Goal: Contribute content: Contribute content

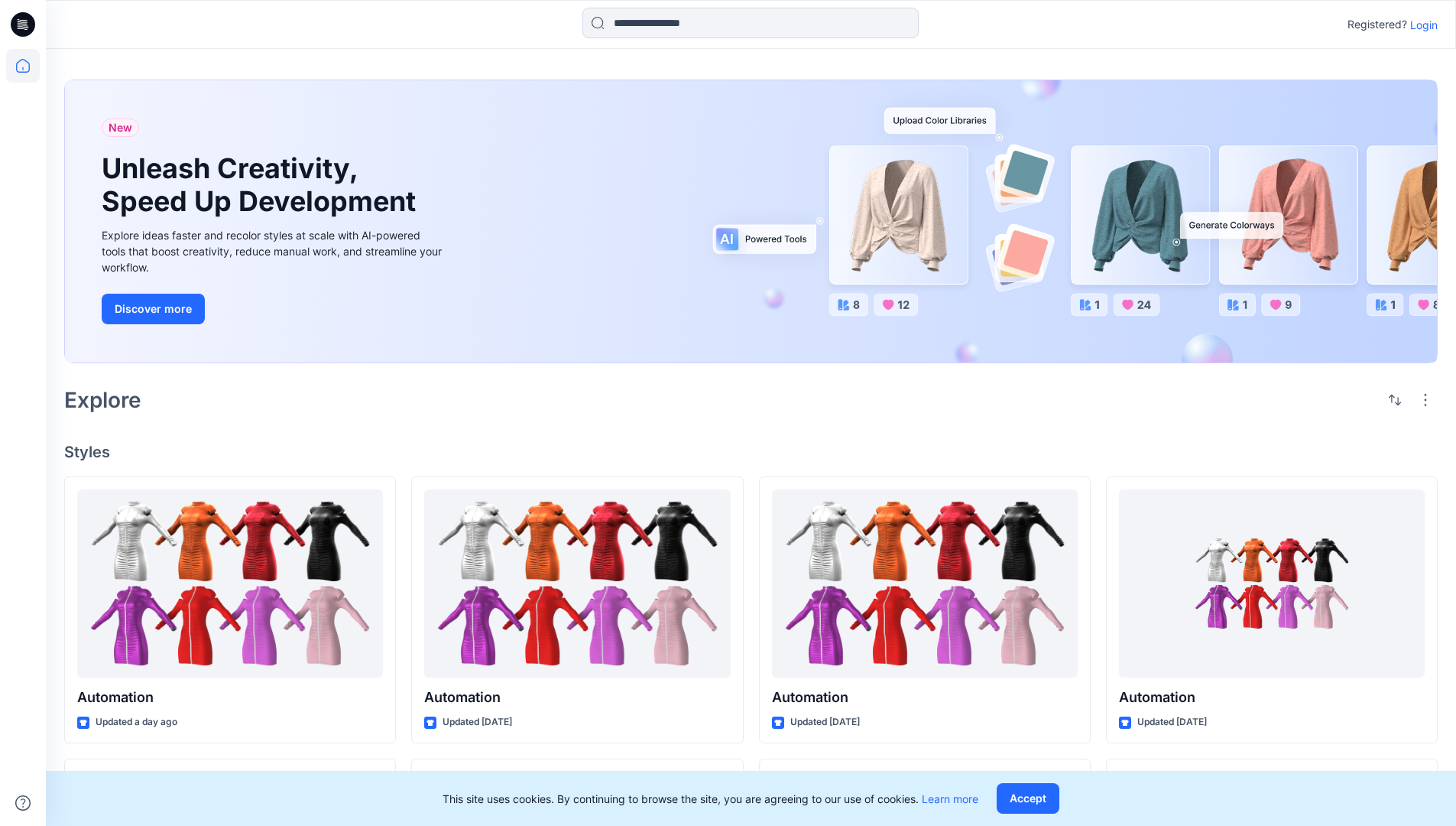
click at [1420, 24] on p "Login" at bounding box center [1425, 24] width 28 height 16
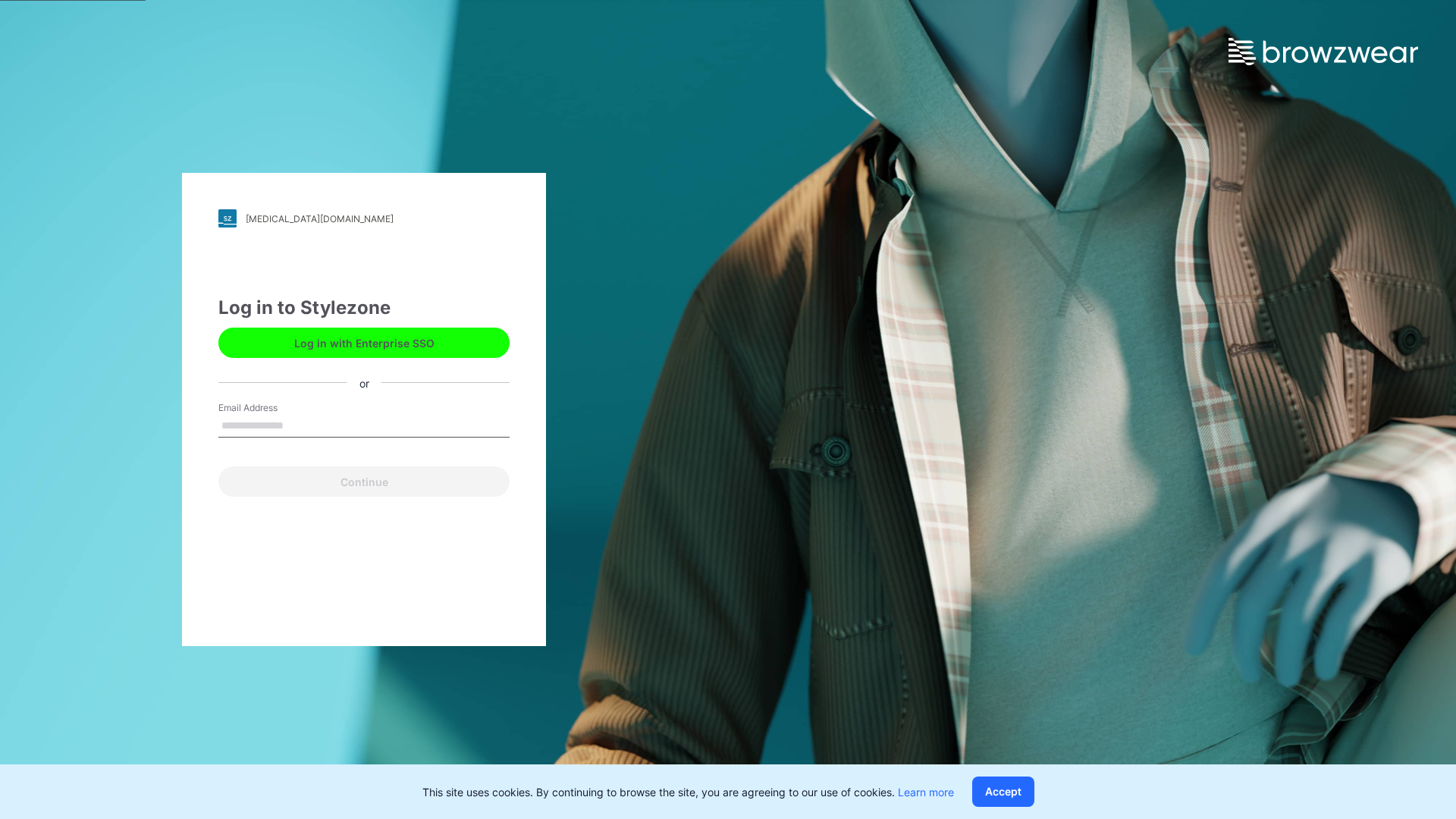
click at [300, 425] on input "Email Address" at bounding box center [364, 426] width 292 height 23
type input "**********"
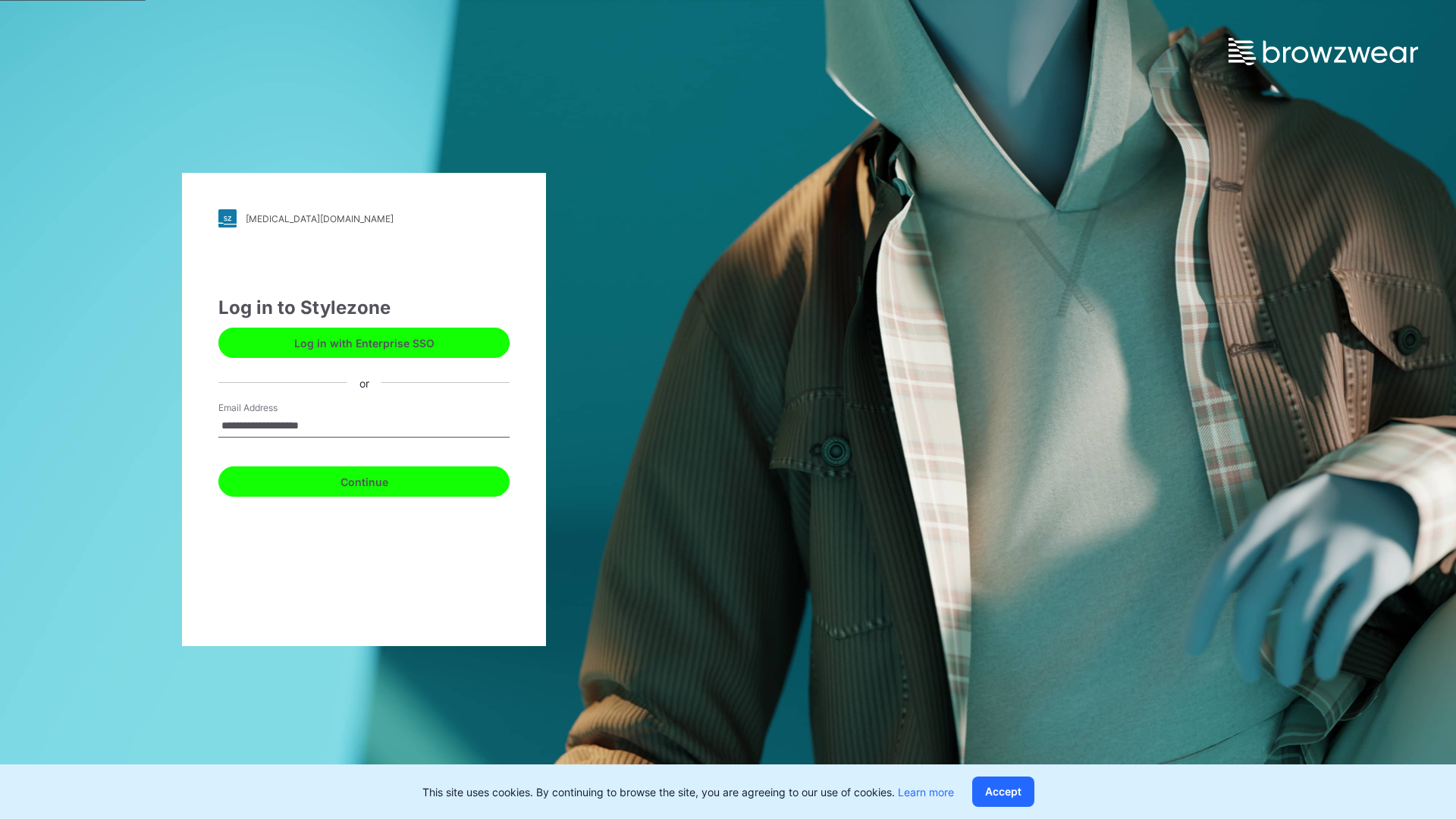
click at [381, 480] on button "Continue" at bounding box center [364, 481] width 292 height 30
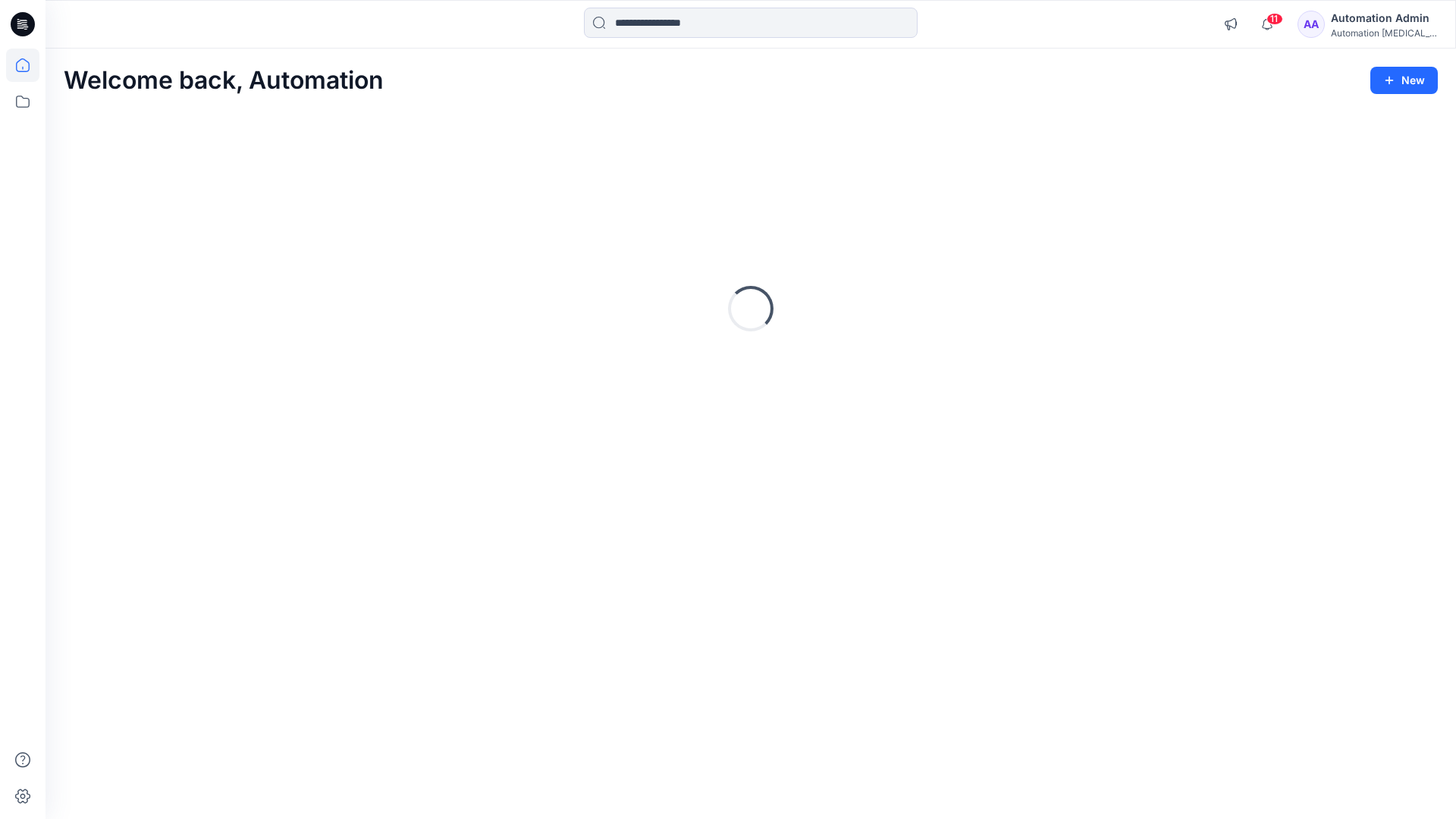
click at [28, 65] on icon at bounding box center [22, 65] width 14 height 14
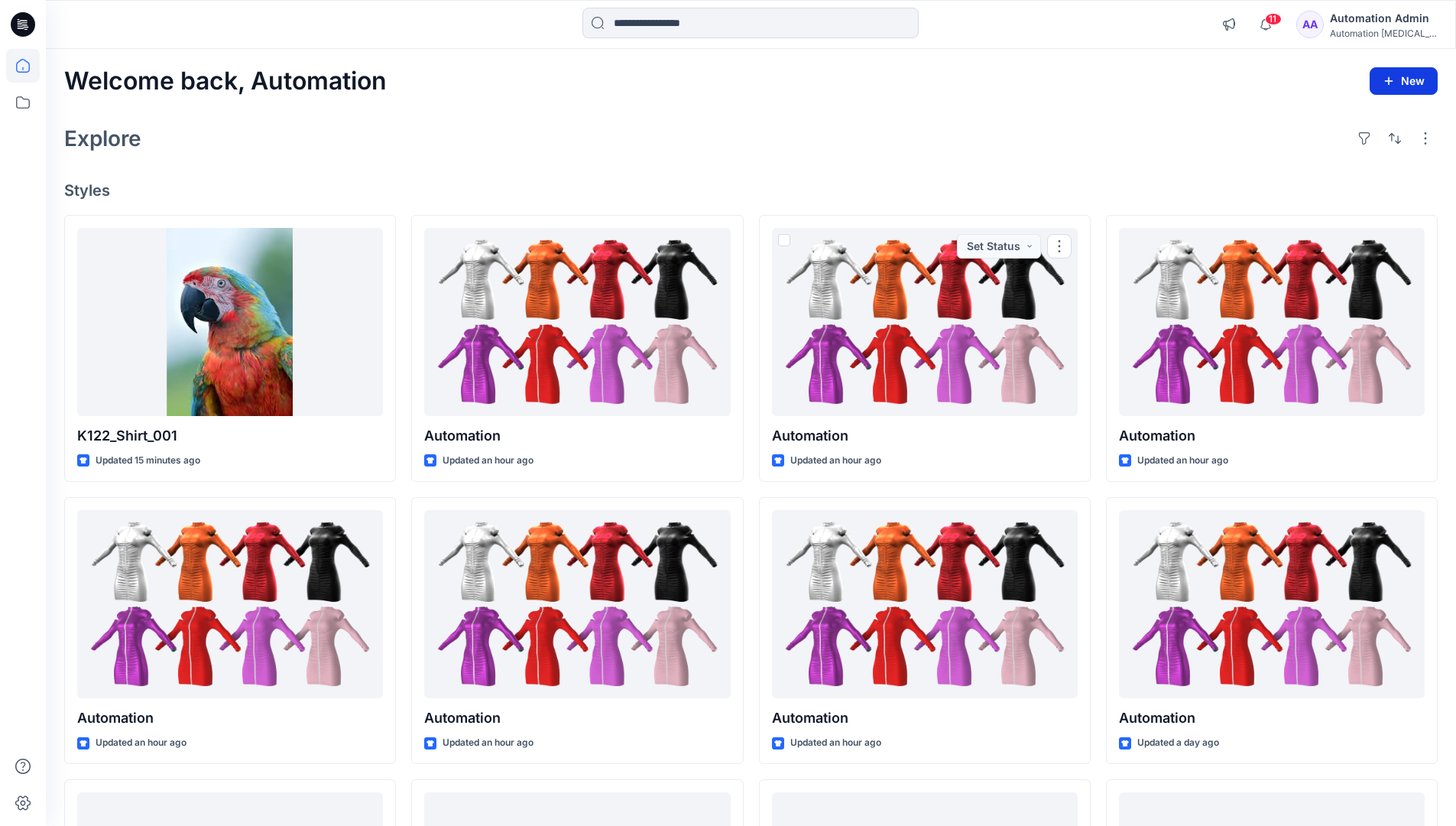
click at [1411, 78] on button "New" at bounding box center [1404, 81] width 68 height 28
click at [1345, 115] on p "New Style" at bounding box center [1356, 119] width 51 height 18
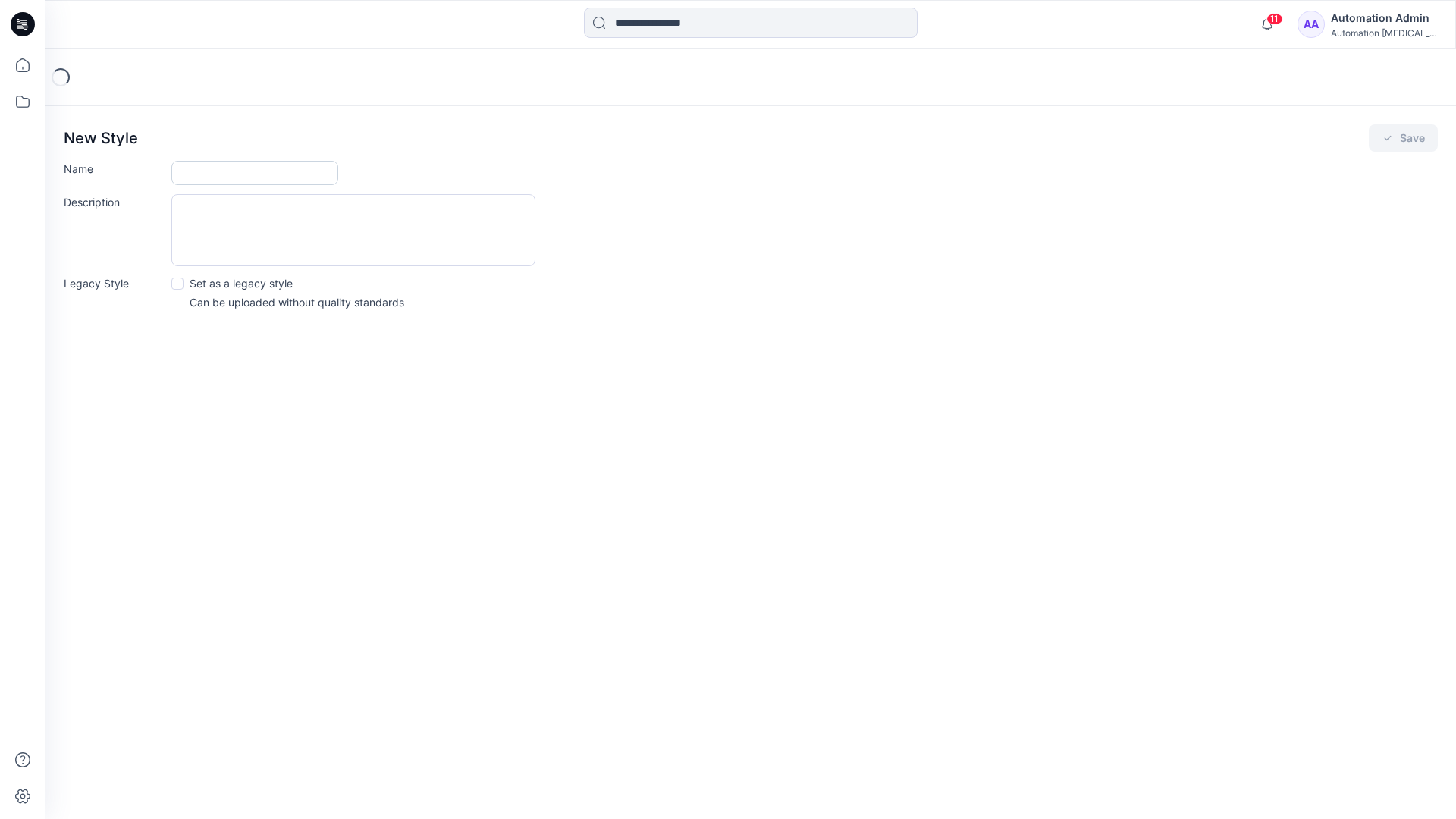
click at [213, 176] on input "Name" at bounding box center [255, 172] width 167 height 24
type input "**********"
click at [177, 282] on span at bounding box center [177, 283] width 12 height 12
click at [1402, 138] on button "Save" at bounding box center [1403, 138] width 69 height 28
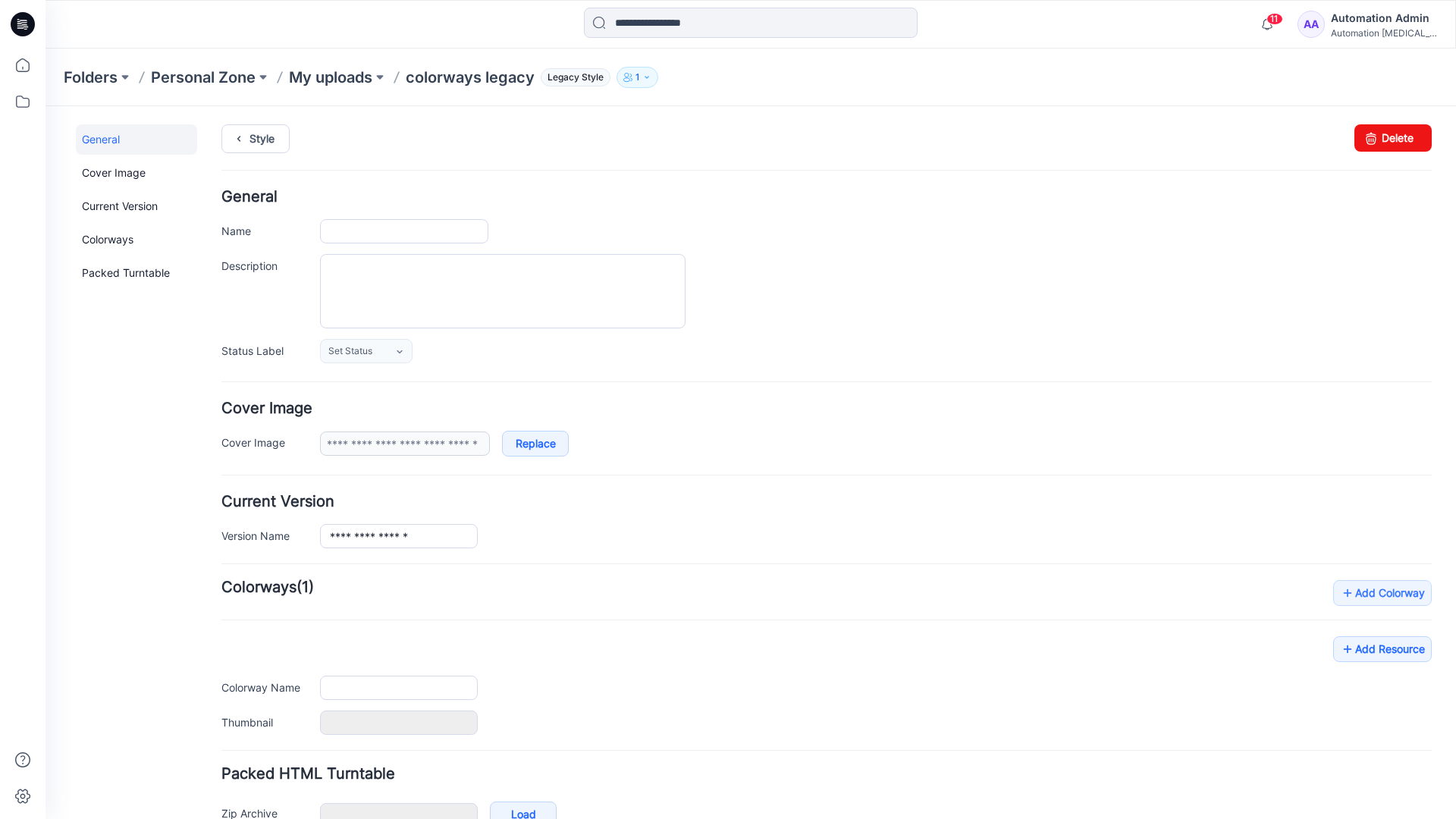
type input "**********"
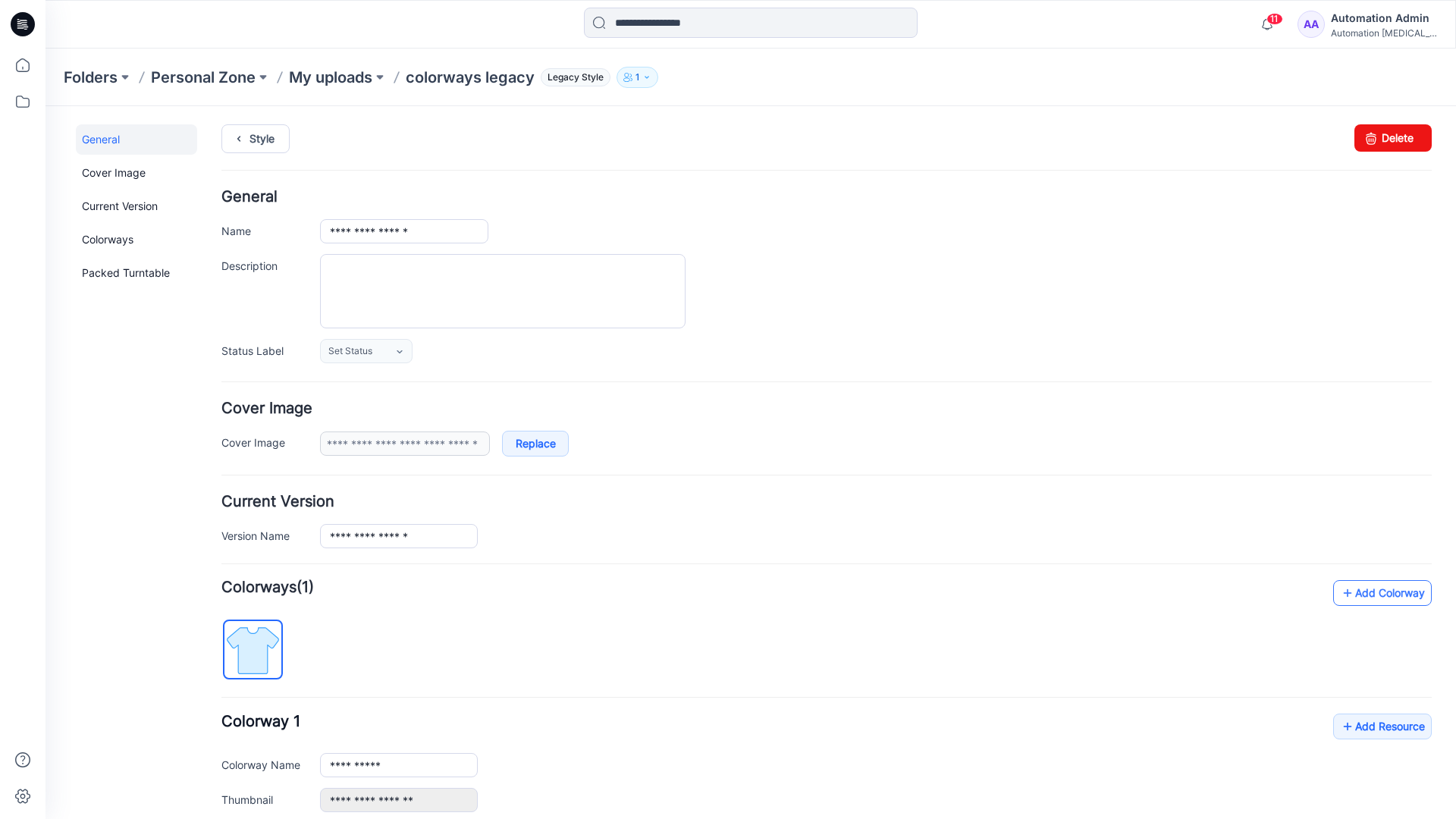
click at [1360, 598] on link "Add Colorway" at bounding box center [1382, 593] width 98 height 26
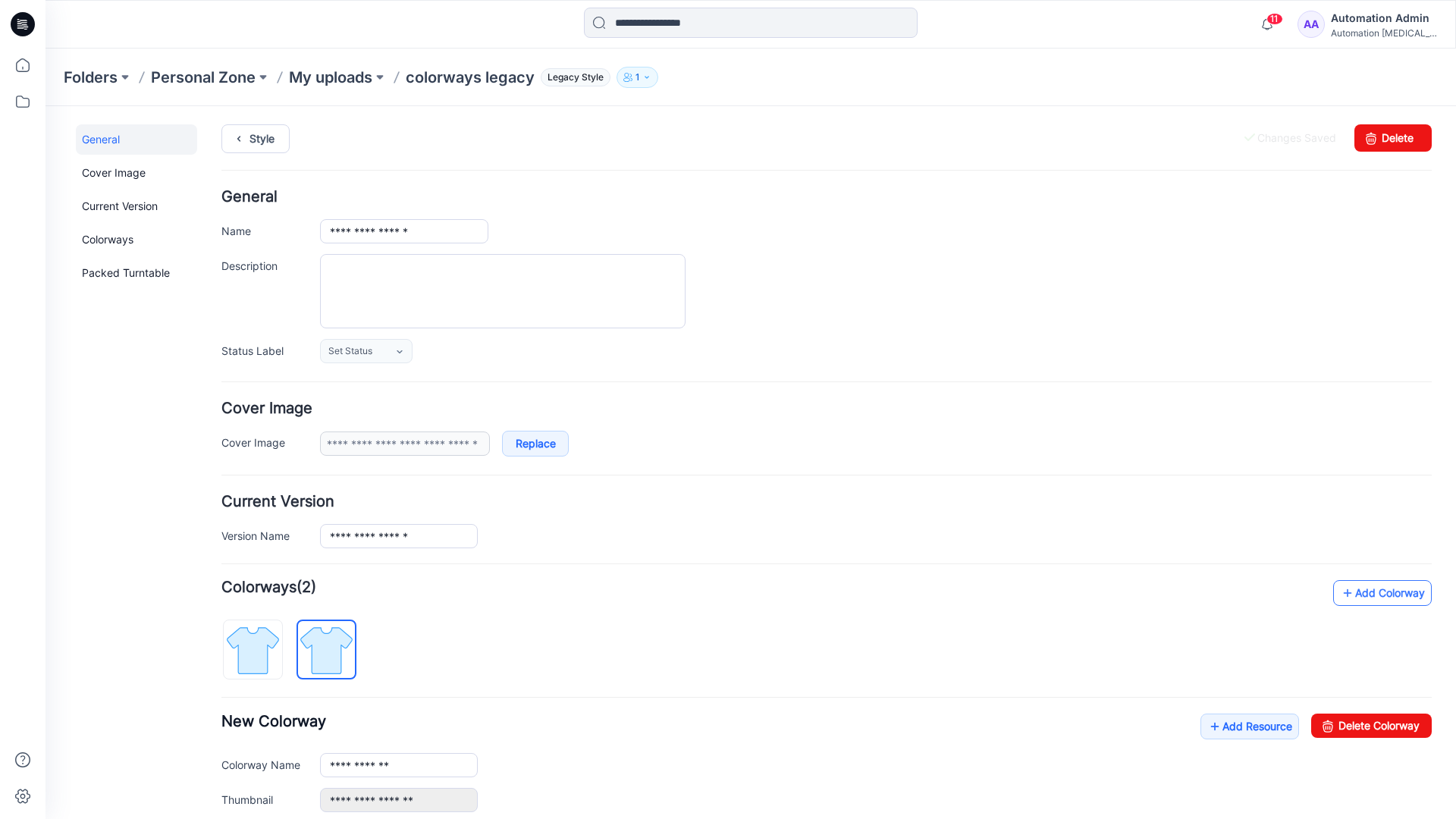
click at [1359, 593] on link "Add Colorway" at bounding box center [1382, 593] width 98 height 26
type input "*"
click at [338, 648] on img at bounding box center [326, 650] width 57 height 57
click at [377, 768] on input "**********" at bounding box center [399, 765] width 158 height 24
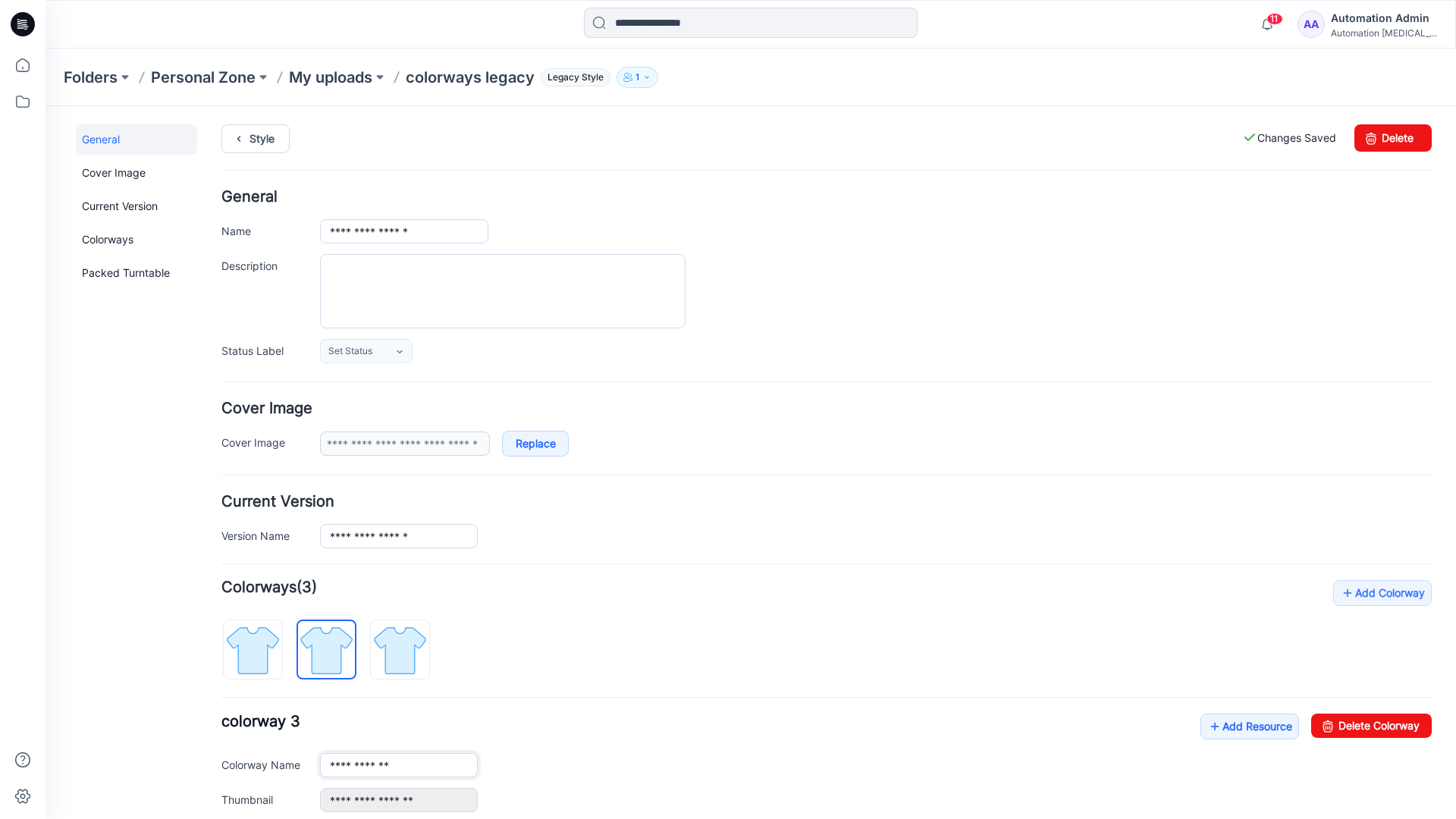
click at [399, 764] on input "**********" at bounding box center [399, 765] width 158 height 24
type input "*"
click at [269, 639] on img at bounding box center [253, 650] width 57 height 57
click at [1241, 729] on link "Add Resource" at bounding box center [1249, 726] width 98 height 26
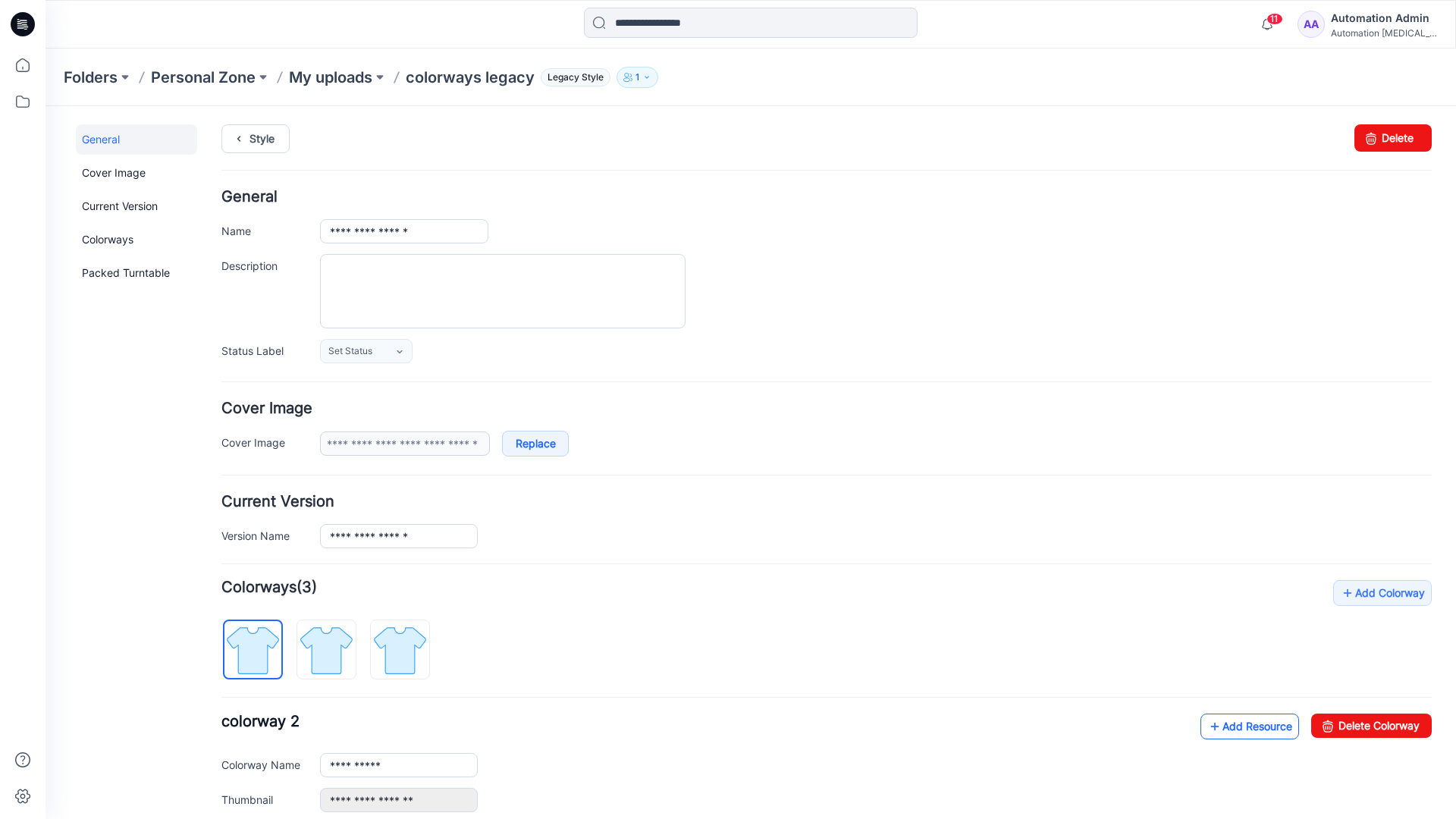
type input "**********"
click at [304, 800] on link at bounding box center [304, 800] width 12 height 12
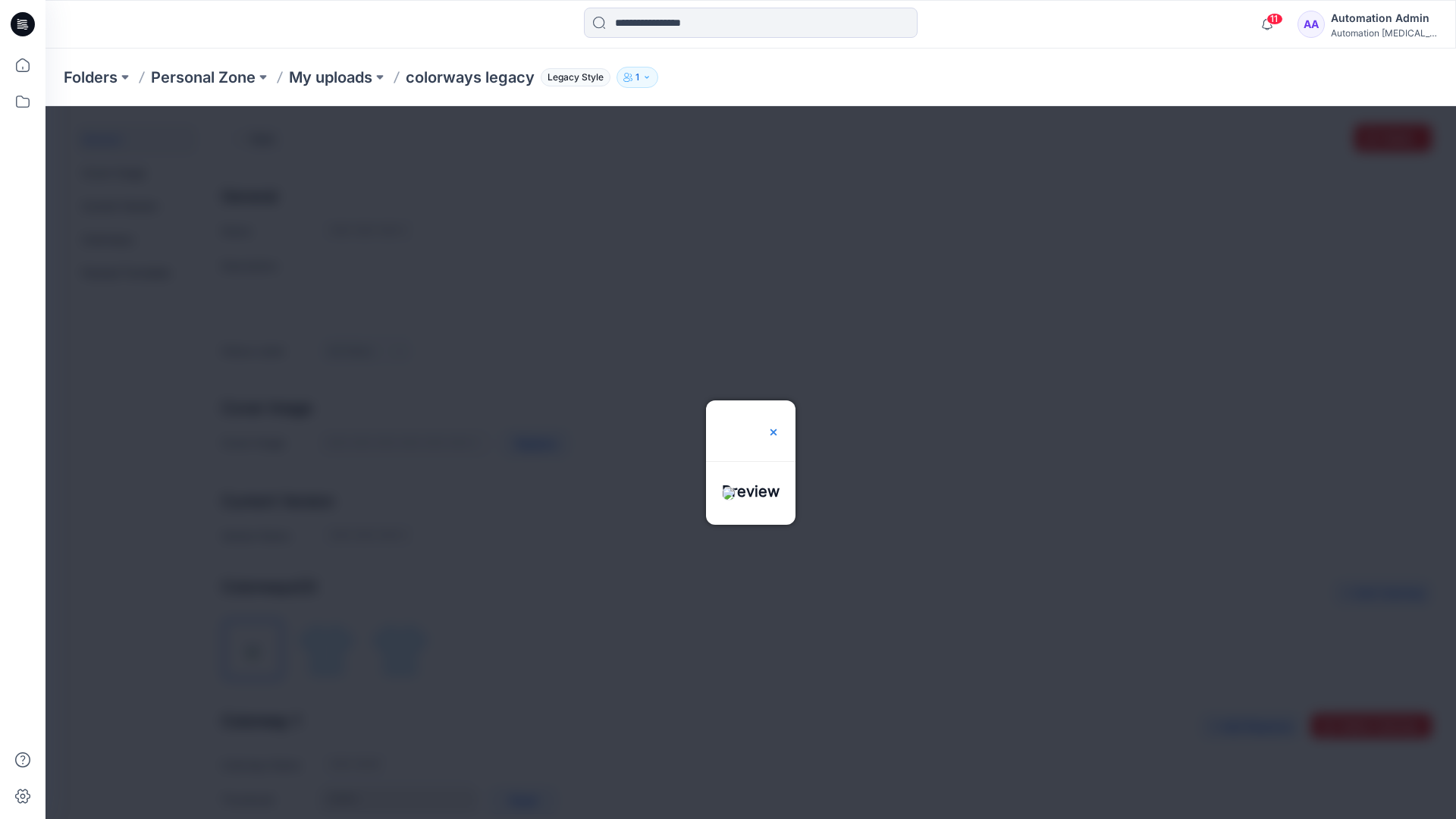
click at [779, 426] on img at bounding box center [773, 432] width 12 height 12
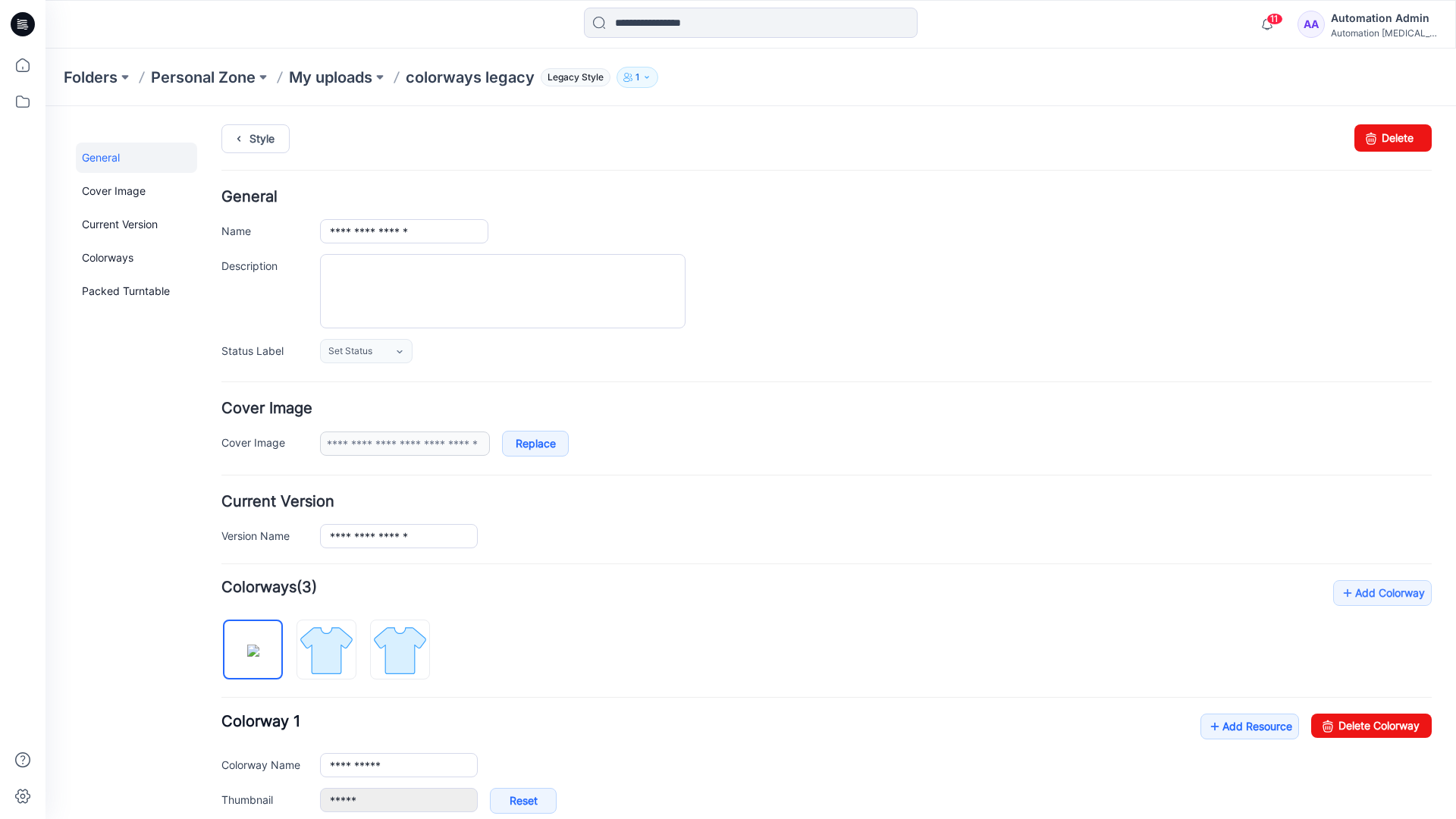
scroll to position [260, 0]
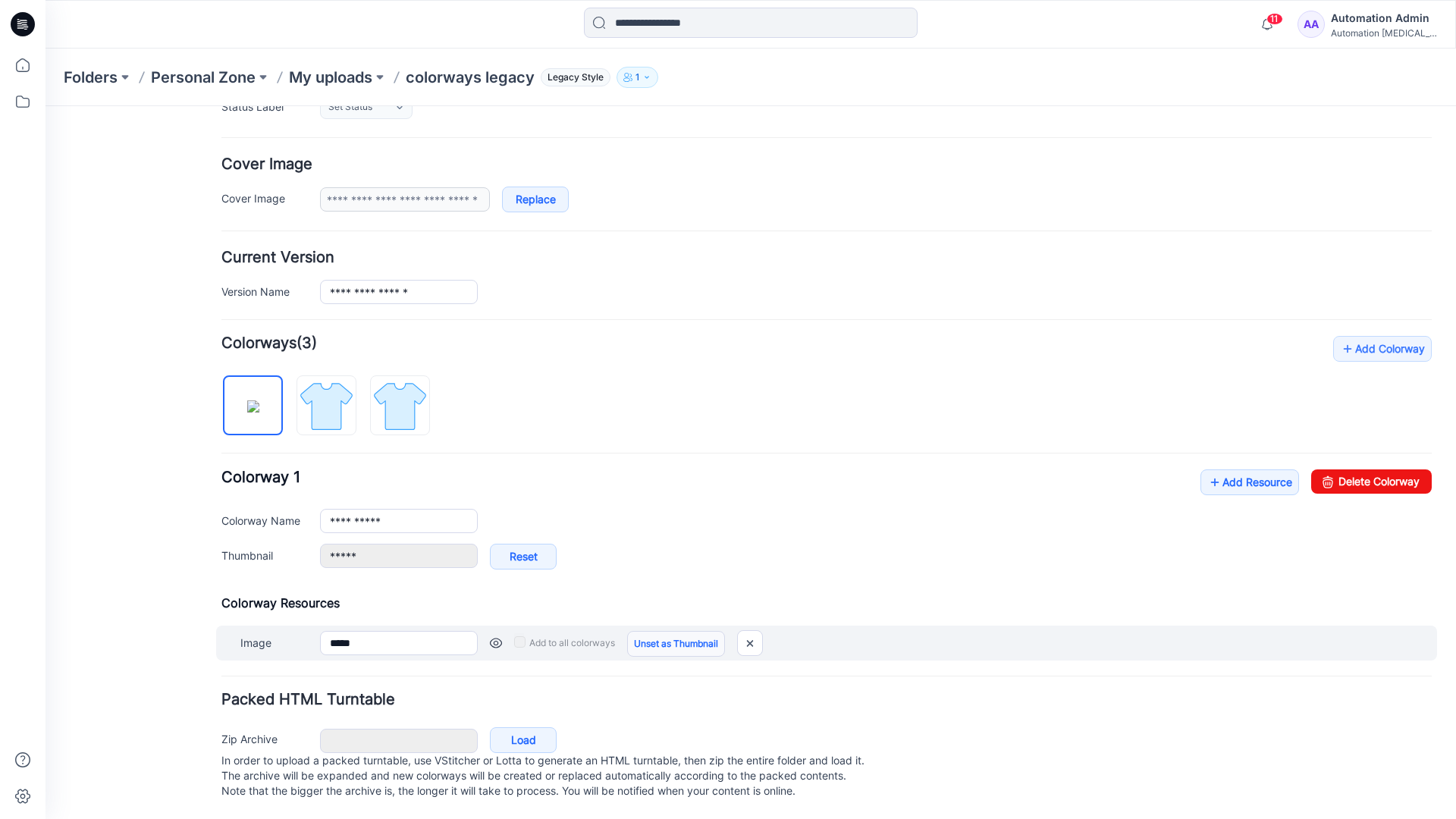
click at [670, 631] on link "Unset as Thumbnail" at bounding box center [676, 644] width 98 height 26
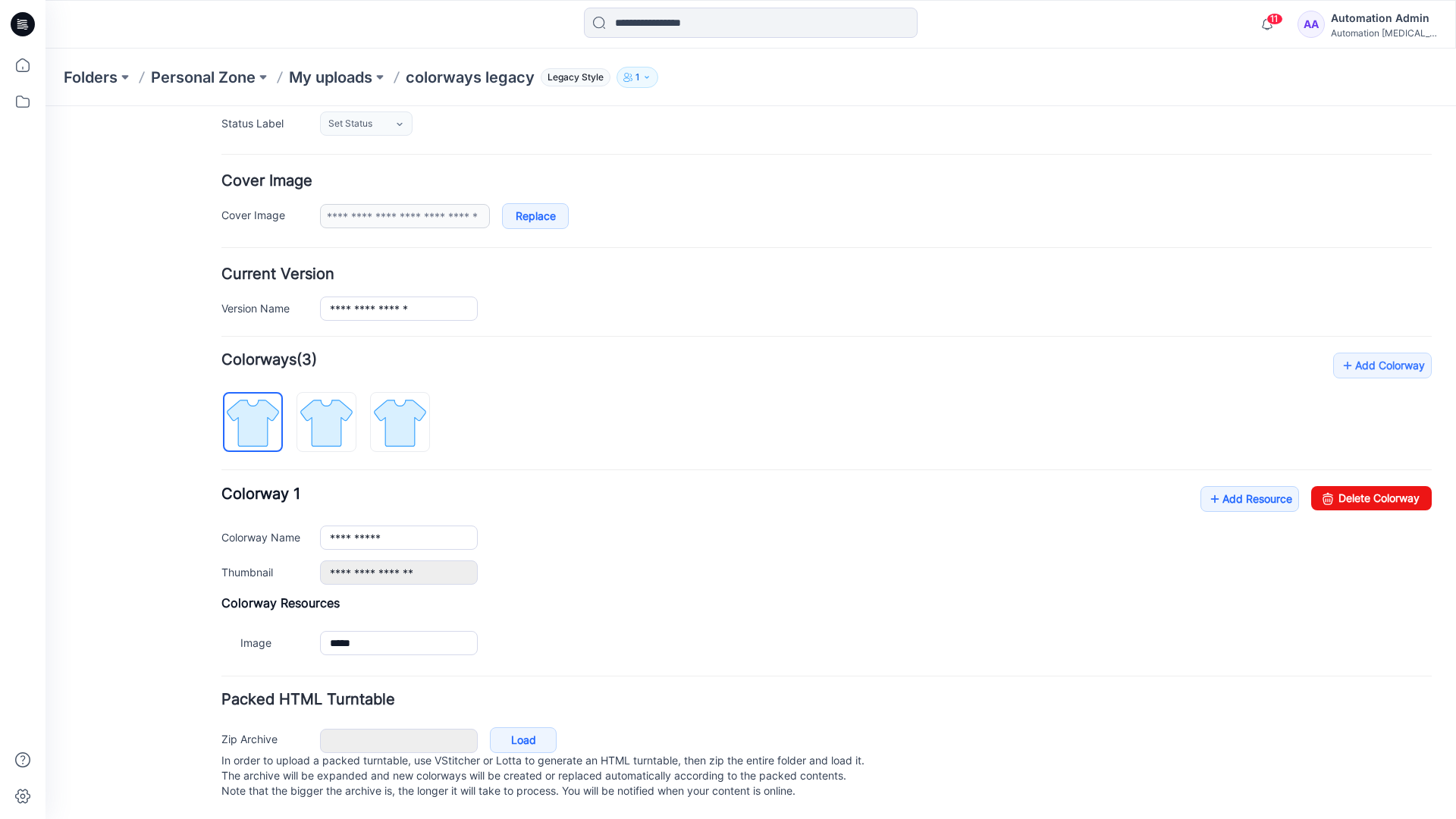
scroll to position [243, 0]
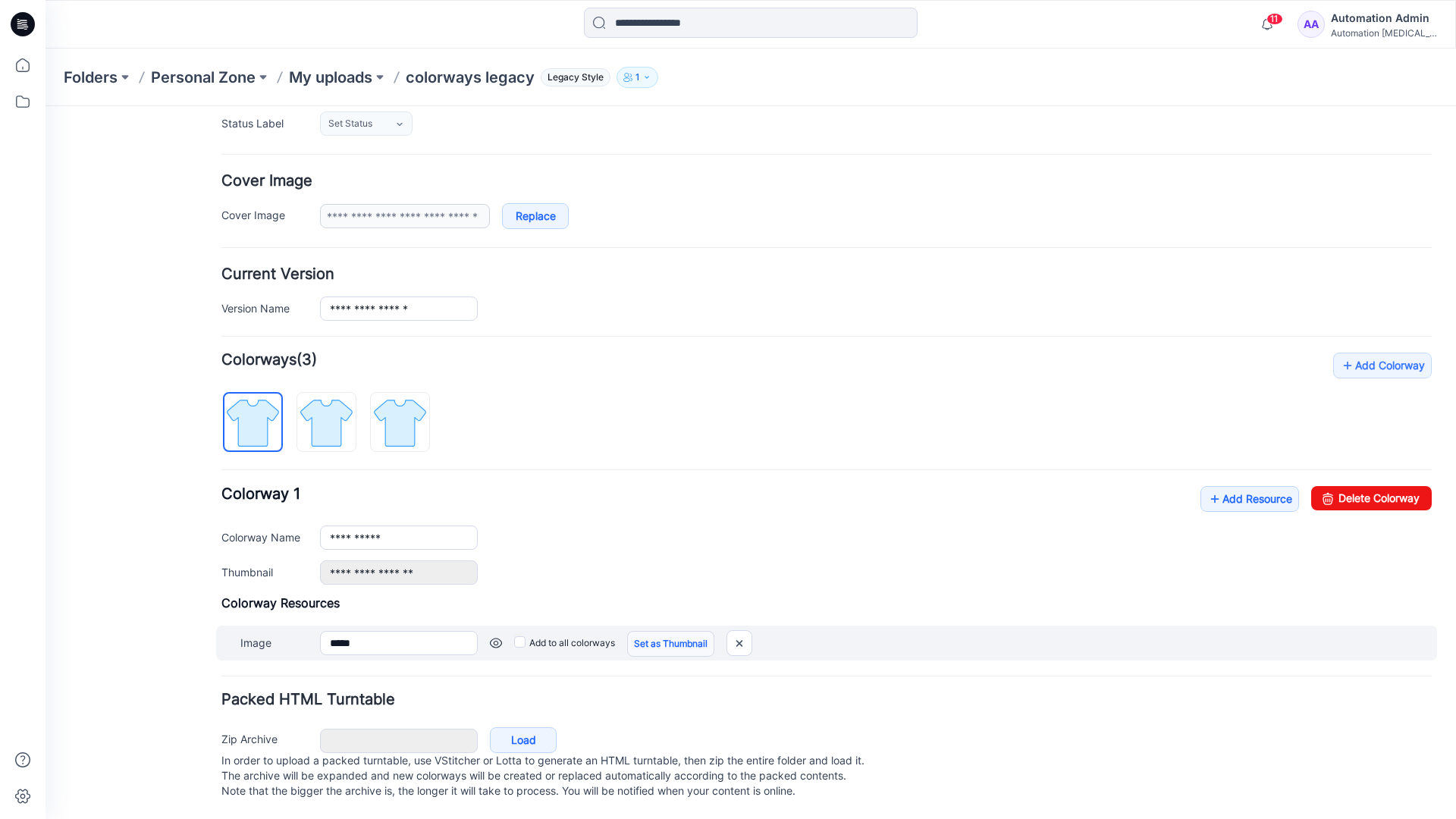
click at [647, 631] on link "Set as Thumbnail" at bounding box center [670, 644] width 87 height 26
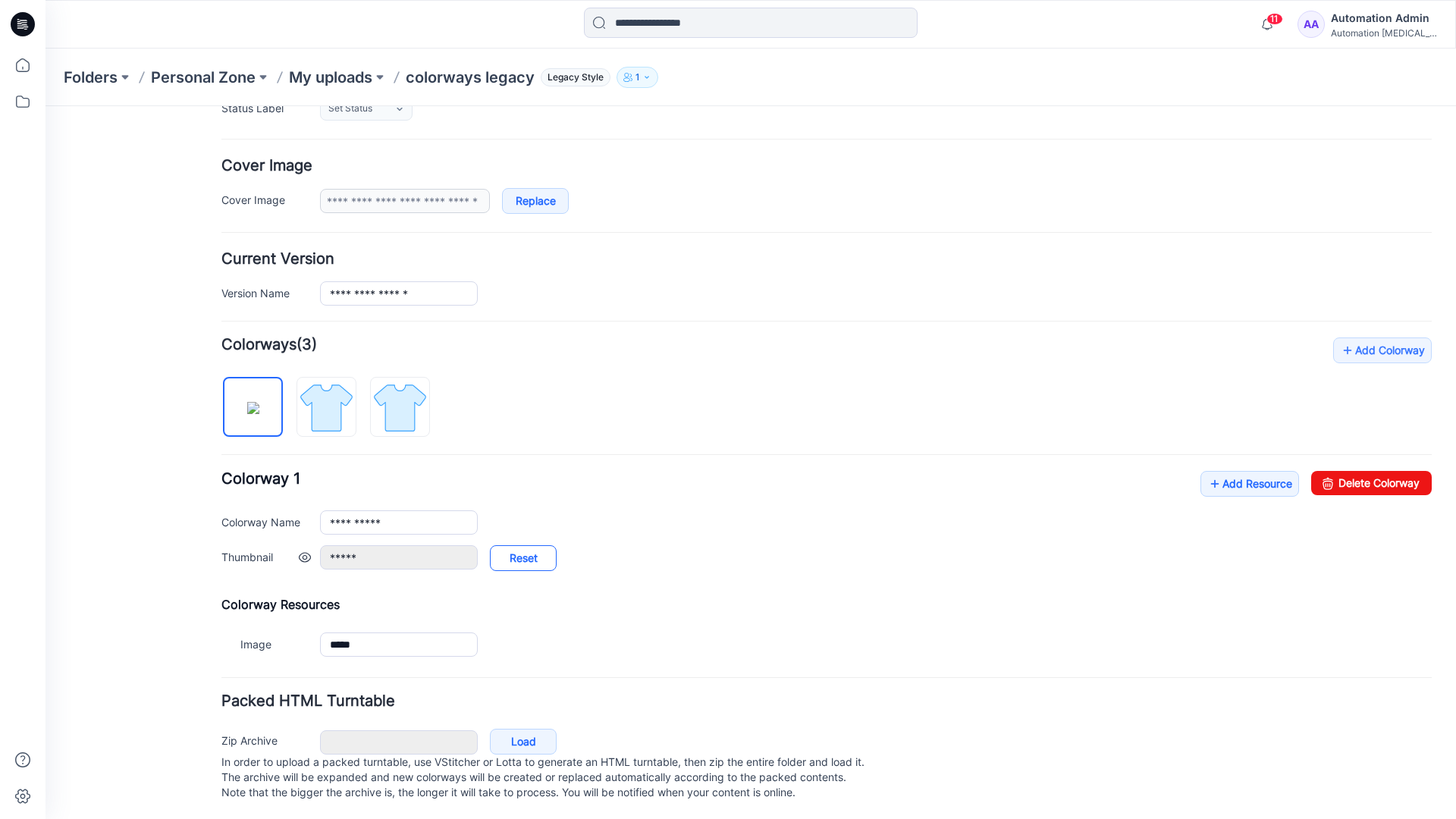
click at [524, 559] on link "Reset" at bounding box center [523, 559] width 67 height 26
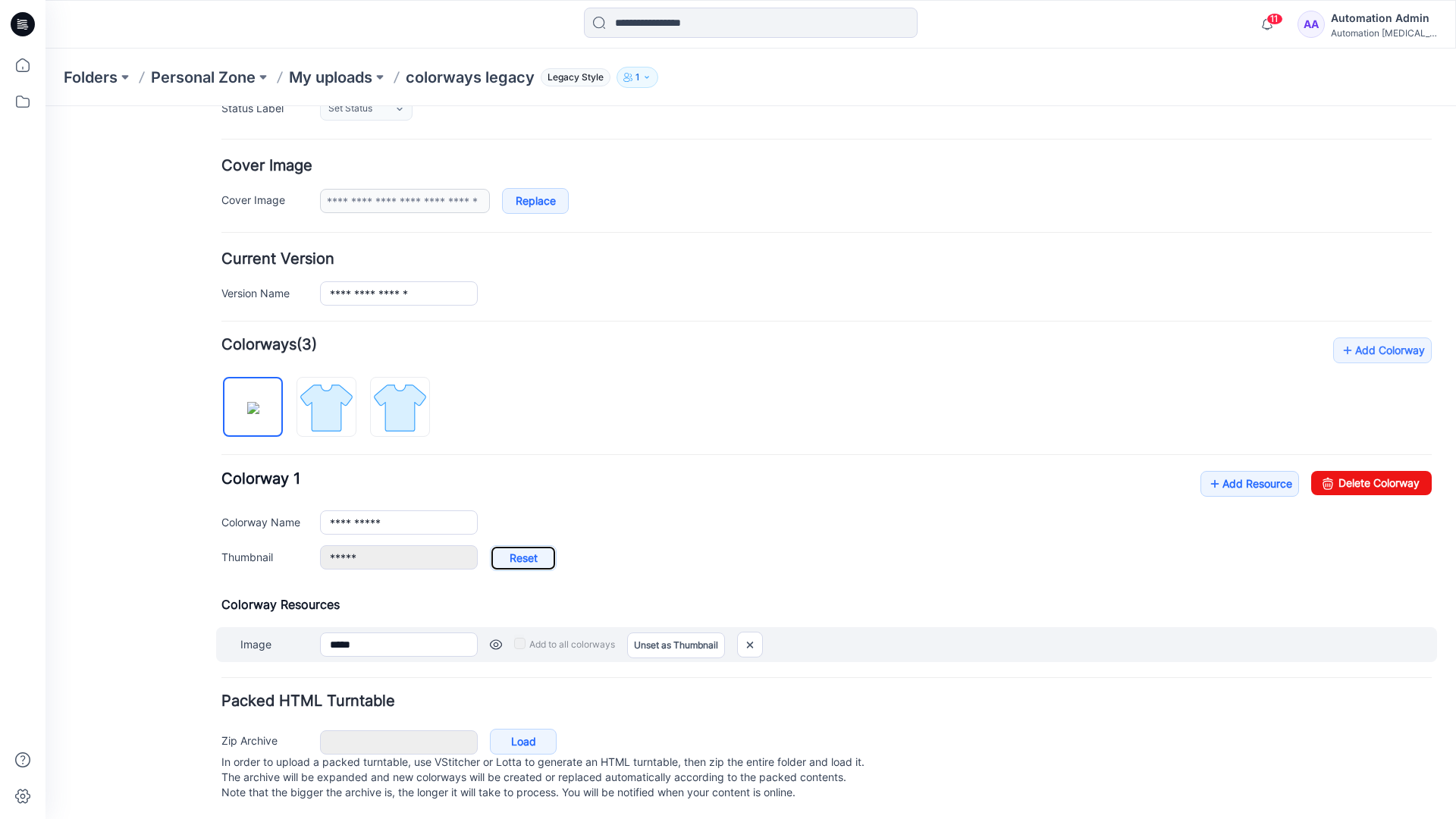
type input "**********"
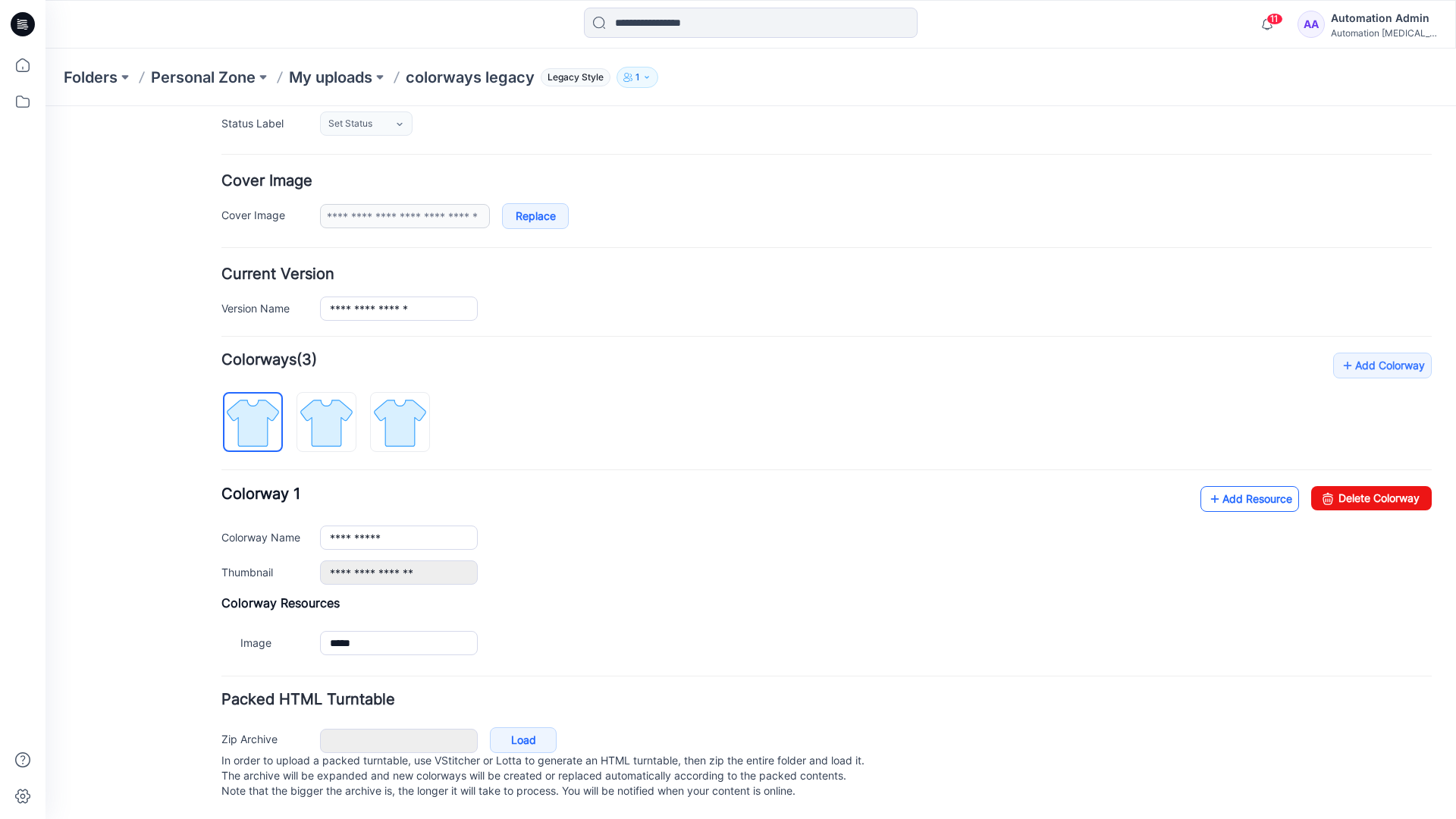
click at [1240, 486] on link "Add Resource" at bounding box center [1249, 499] width 98 height 26
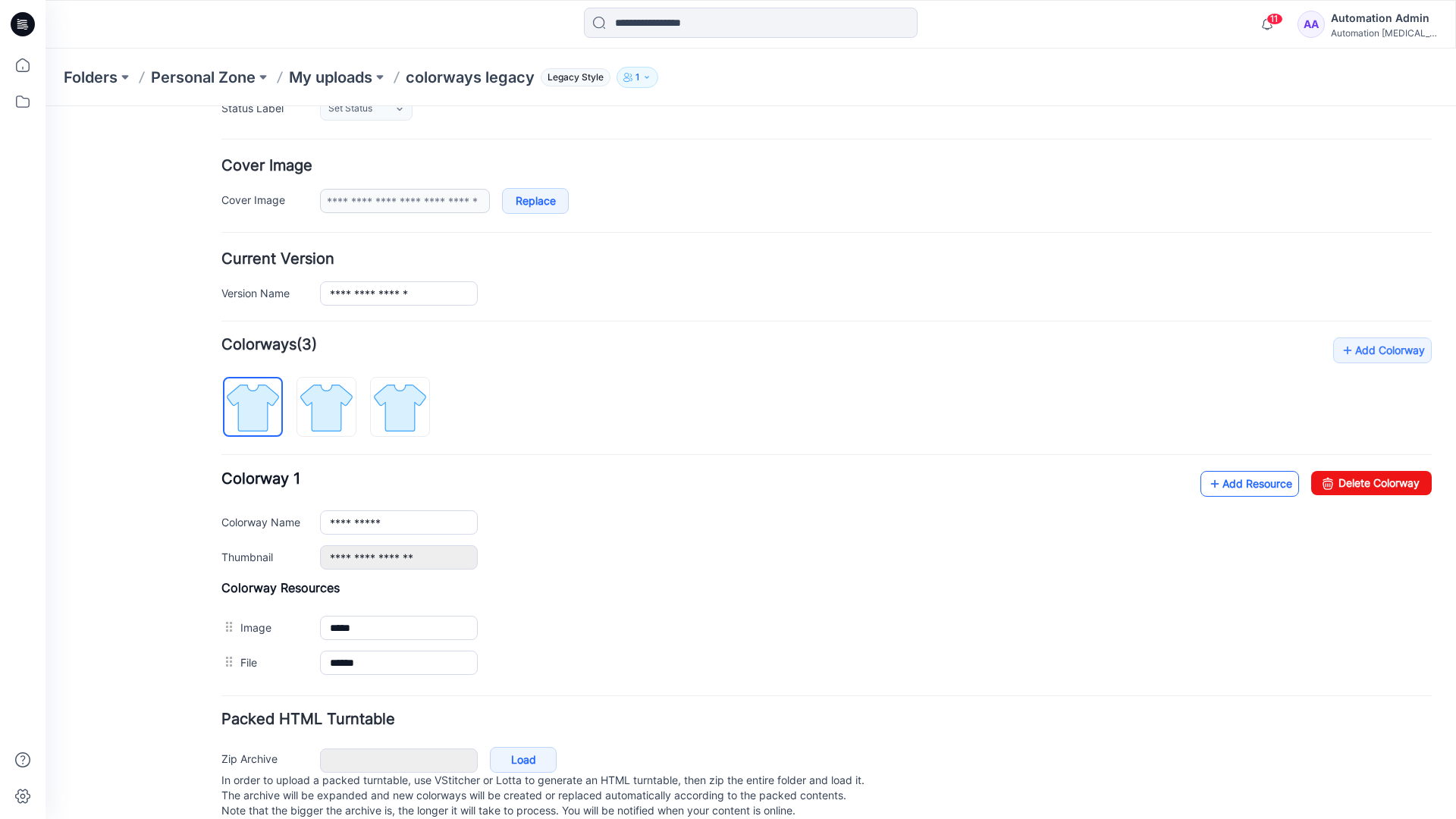
click at [1247, 484] on link "Add Resource" at bounding box center [1249, 483] width 98 height 26
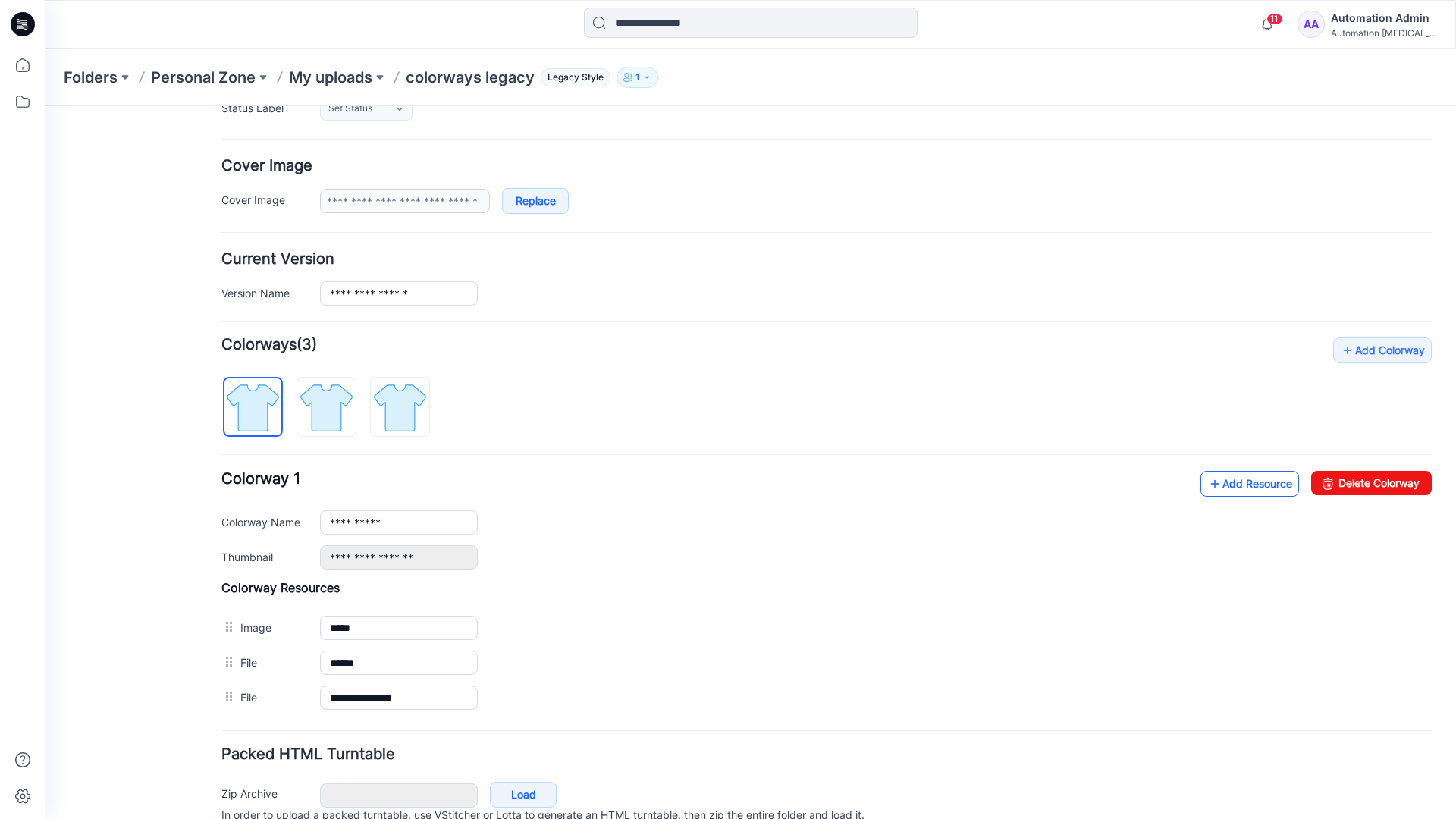
click at [1226, 484] on link "Add Resource" at bounding box center [1249, 483] width 98 height 26
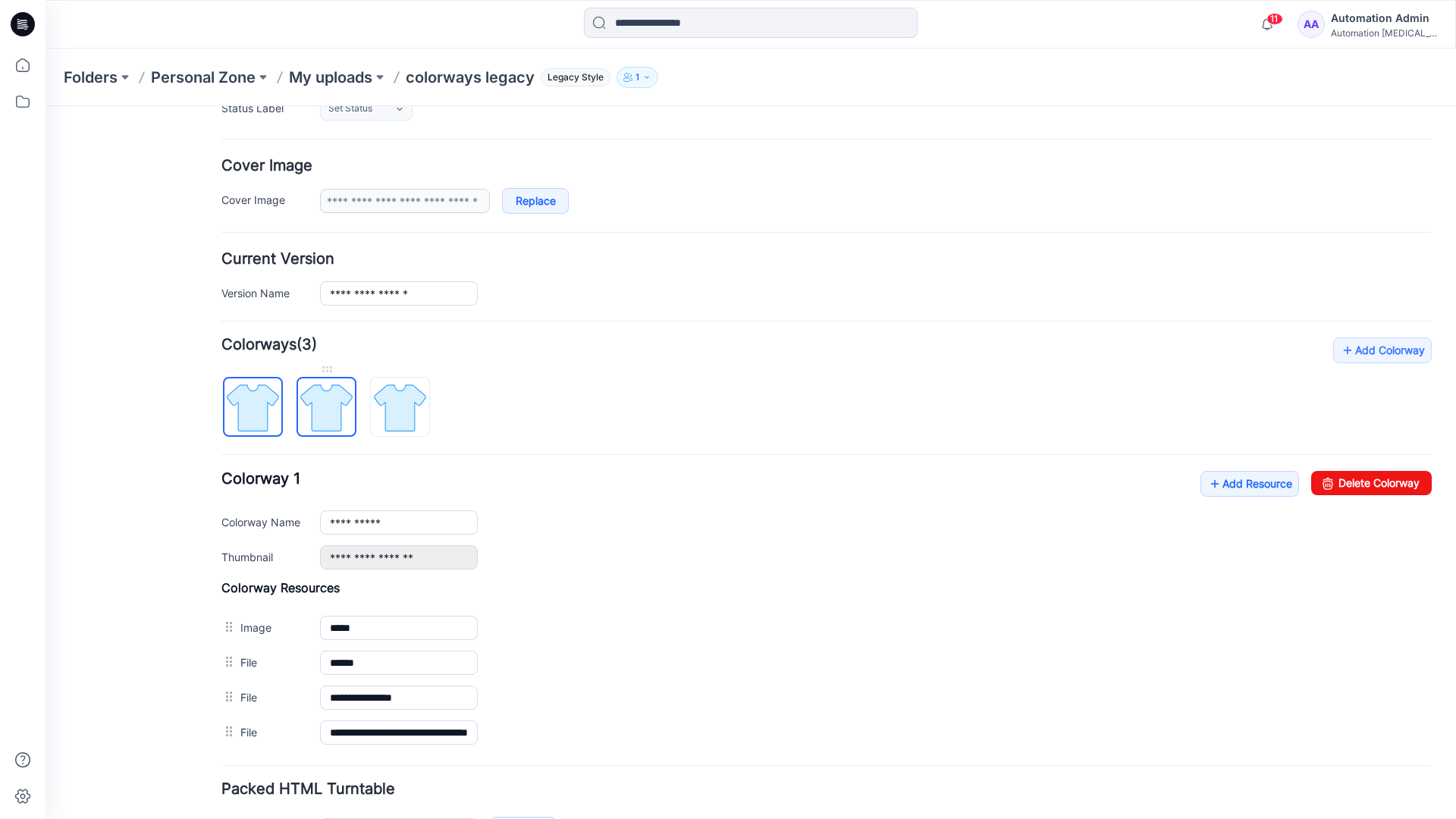
click at [340, 421] on img at bounding box center [326, 407] width 57 height 57
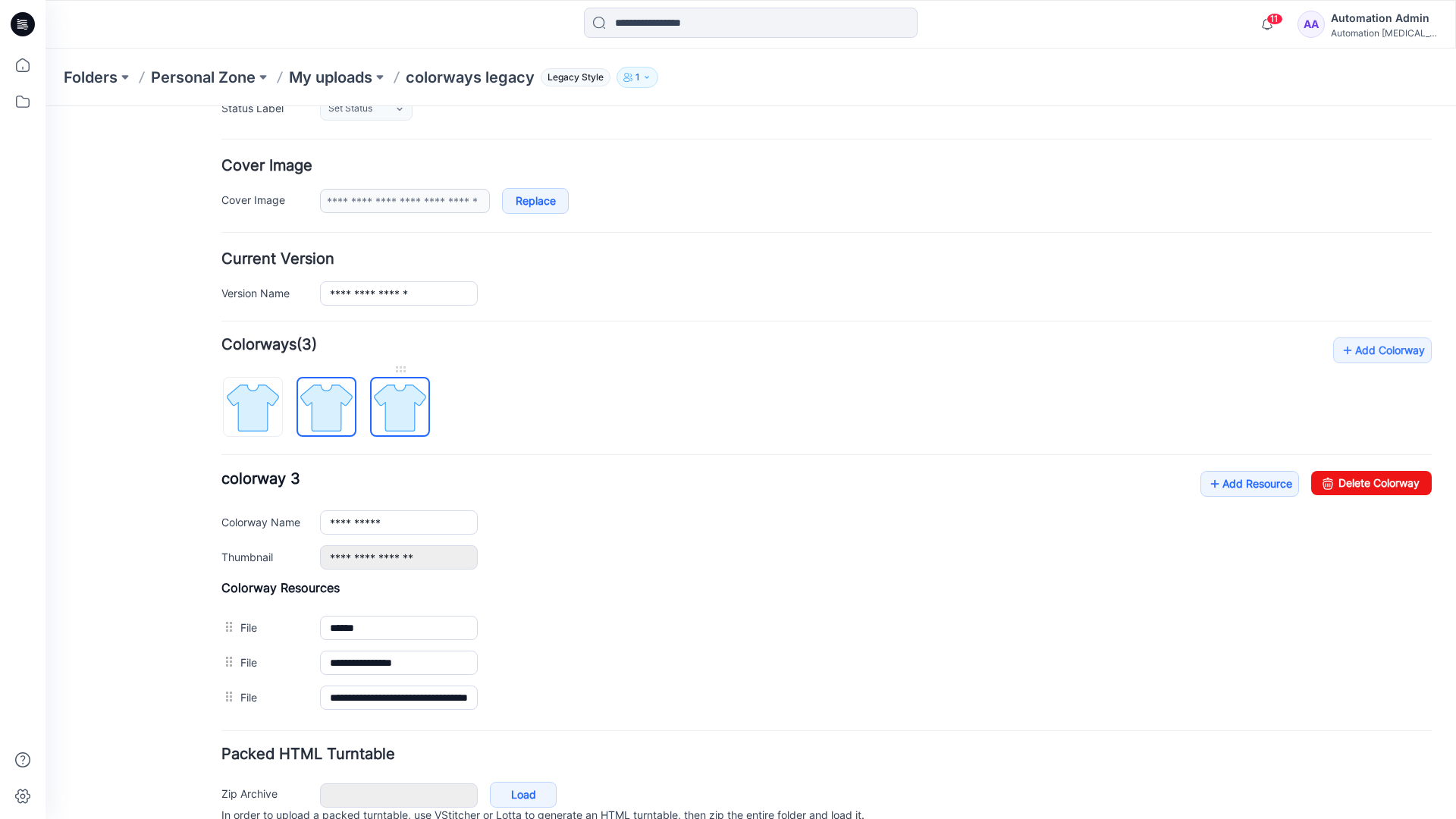
click at [418, 424] on img at bounding box center [400, 407] width 57 height 57
click at [342, 421] on img at bounding box center [326, 407] width 57 height 57
click at [273, 424] on img at bounding box center [253, 407] width 57 height 57
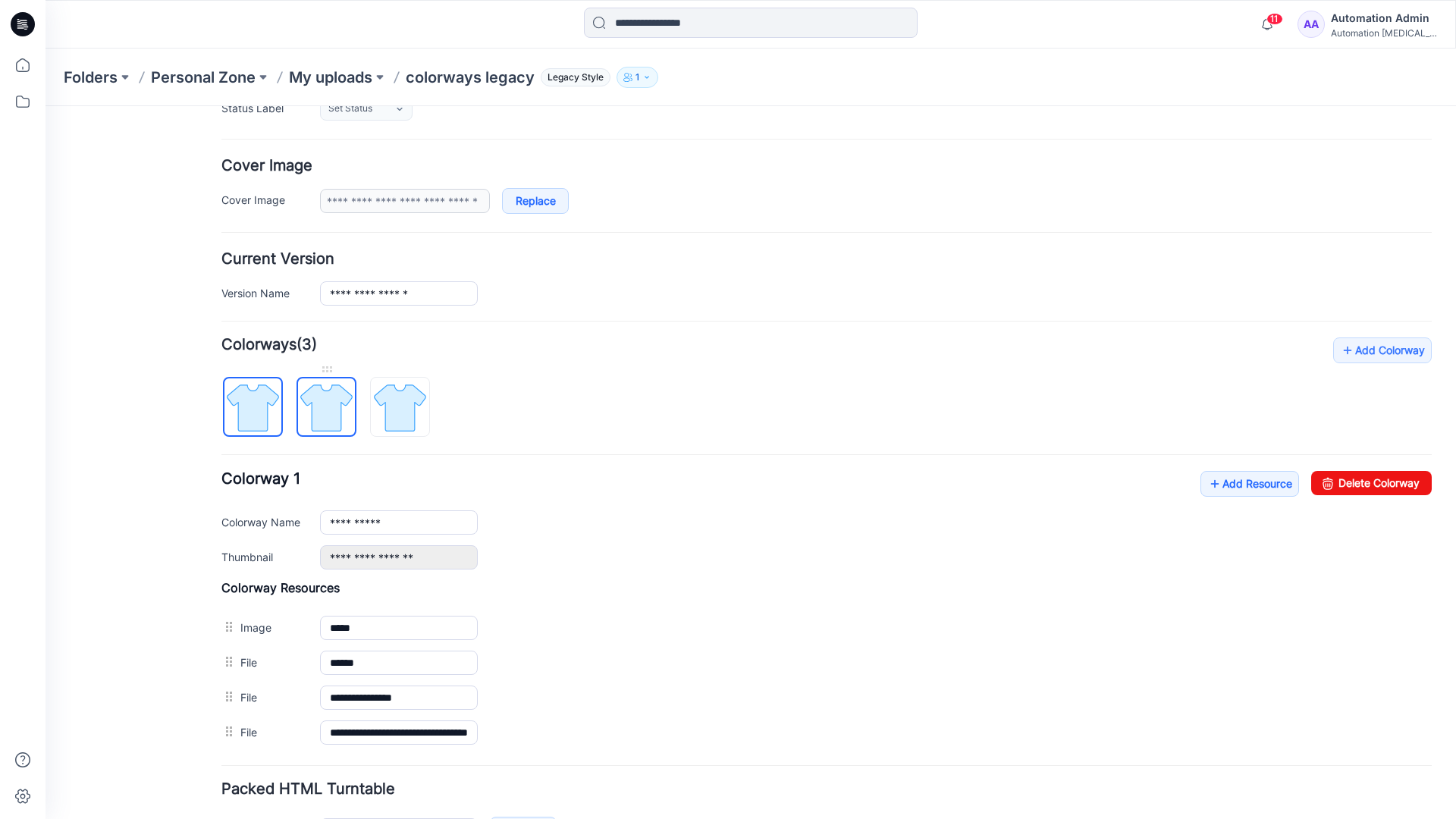
click at [320, 405] on img at bounding box center [326, 407] width 57 height 57
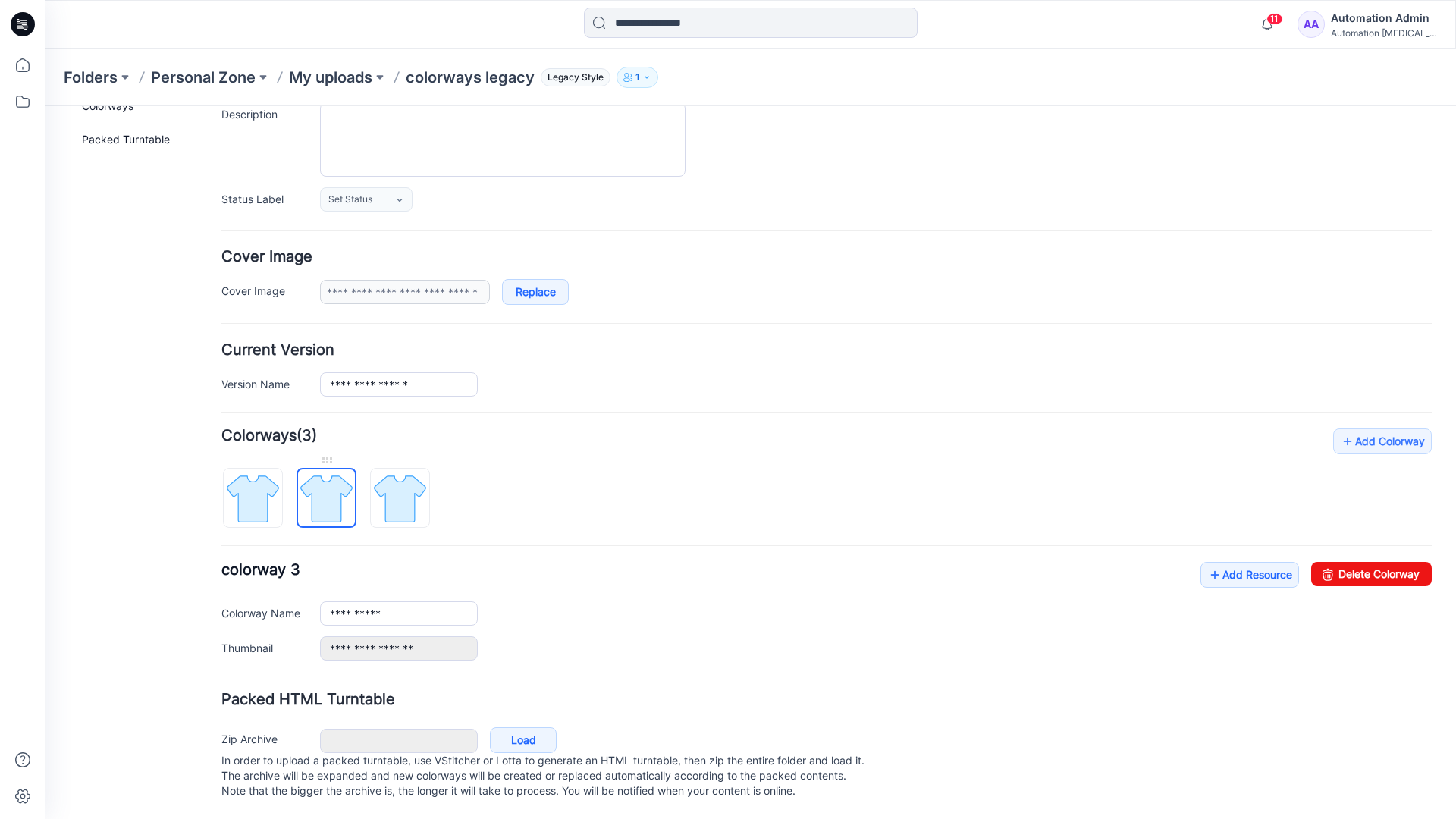
scroll to position [167, 0]
click at [400, 483] on img at bounding box center [400, 499] width 57 height 57
click at [321, 482] on img at bounding box center [326, 499] width 57 height 57
click at [392, 482] on img at bounding box center [400, 499] width 57 height 57
click at [326, 488] on img at bounding box center [326, 499] width 57 height 57
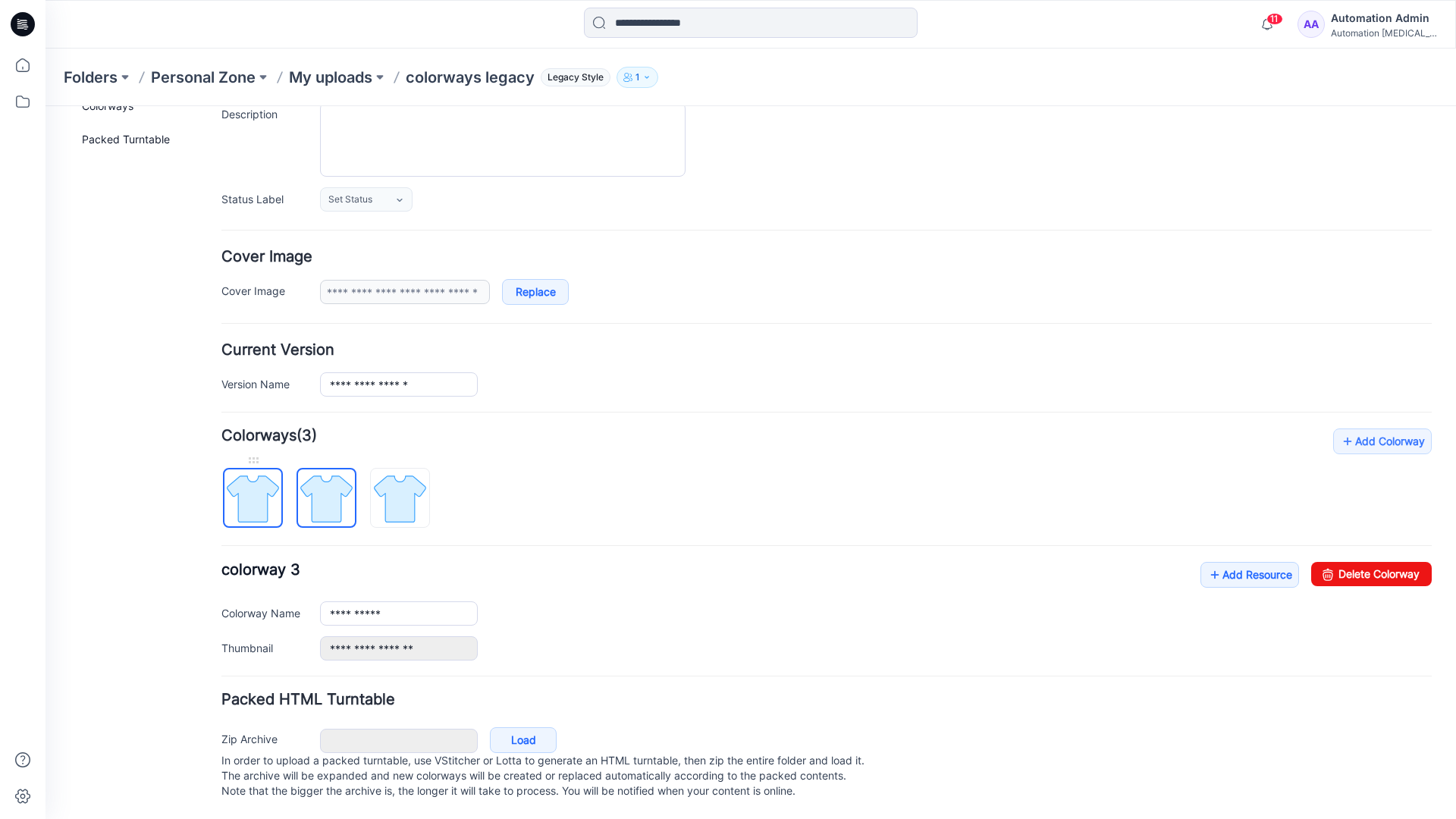
click at [263, 491] on img at bounding box center [253, 499] width 57 height 57
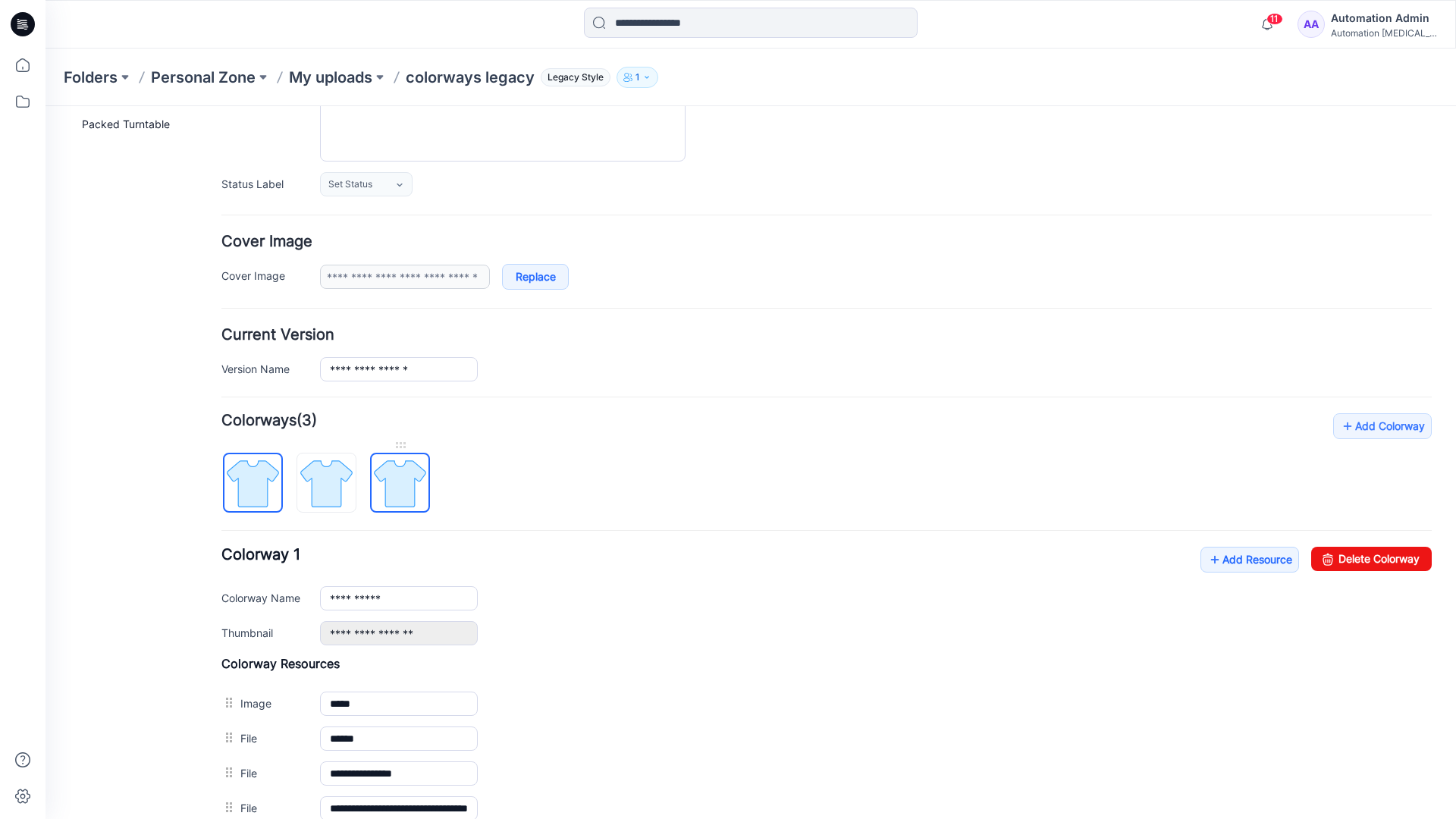
click at [397, 483] on img at bounding box center [400, 483] width 57 height 57
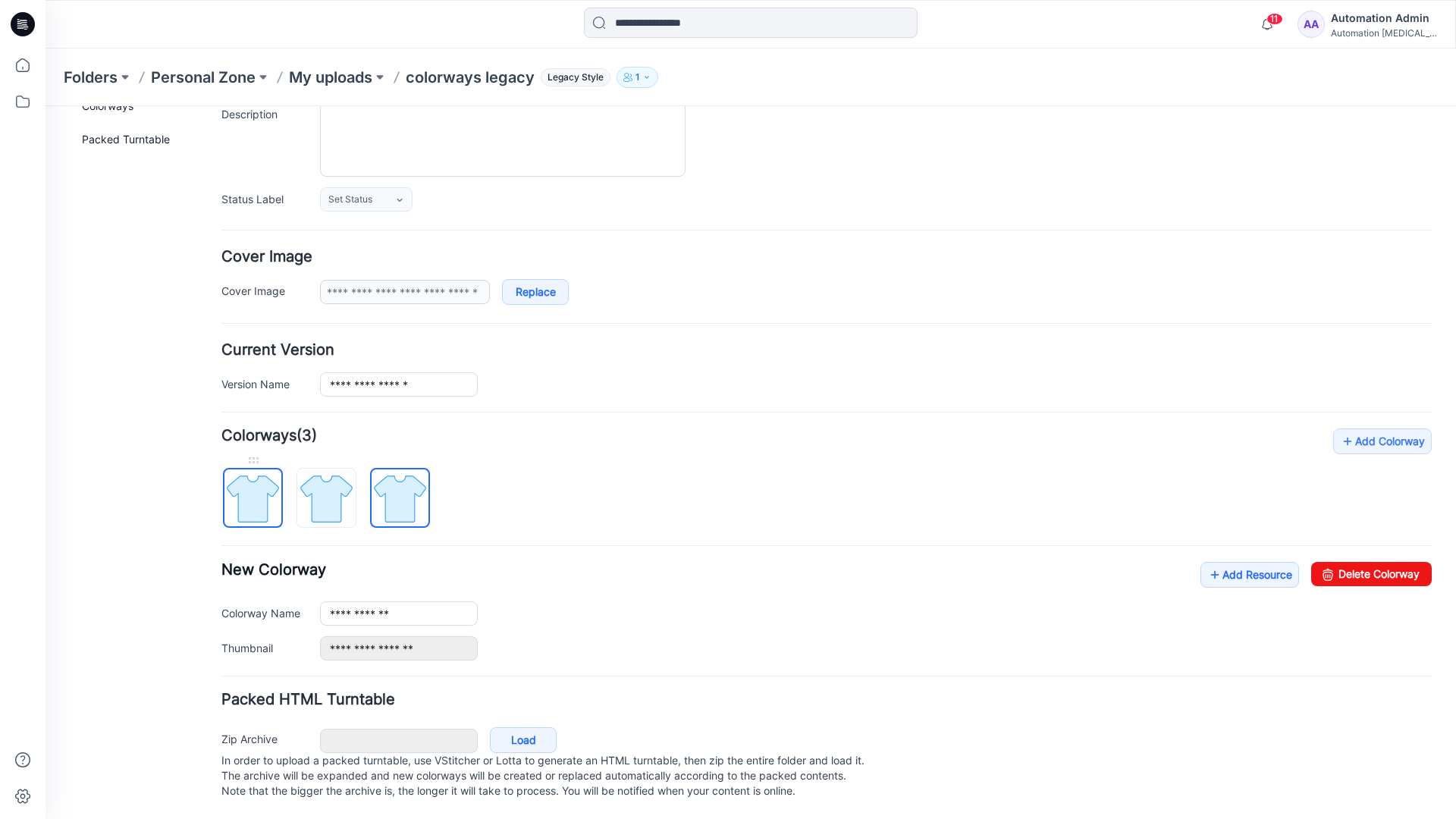
click at [269, 483] on img at bounding box center [253, 499] width 57 height 57
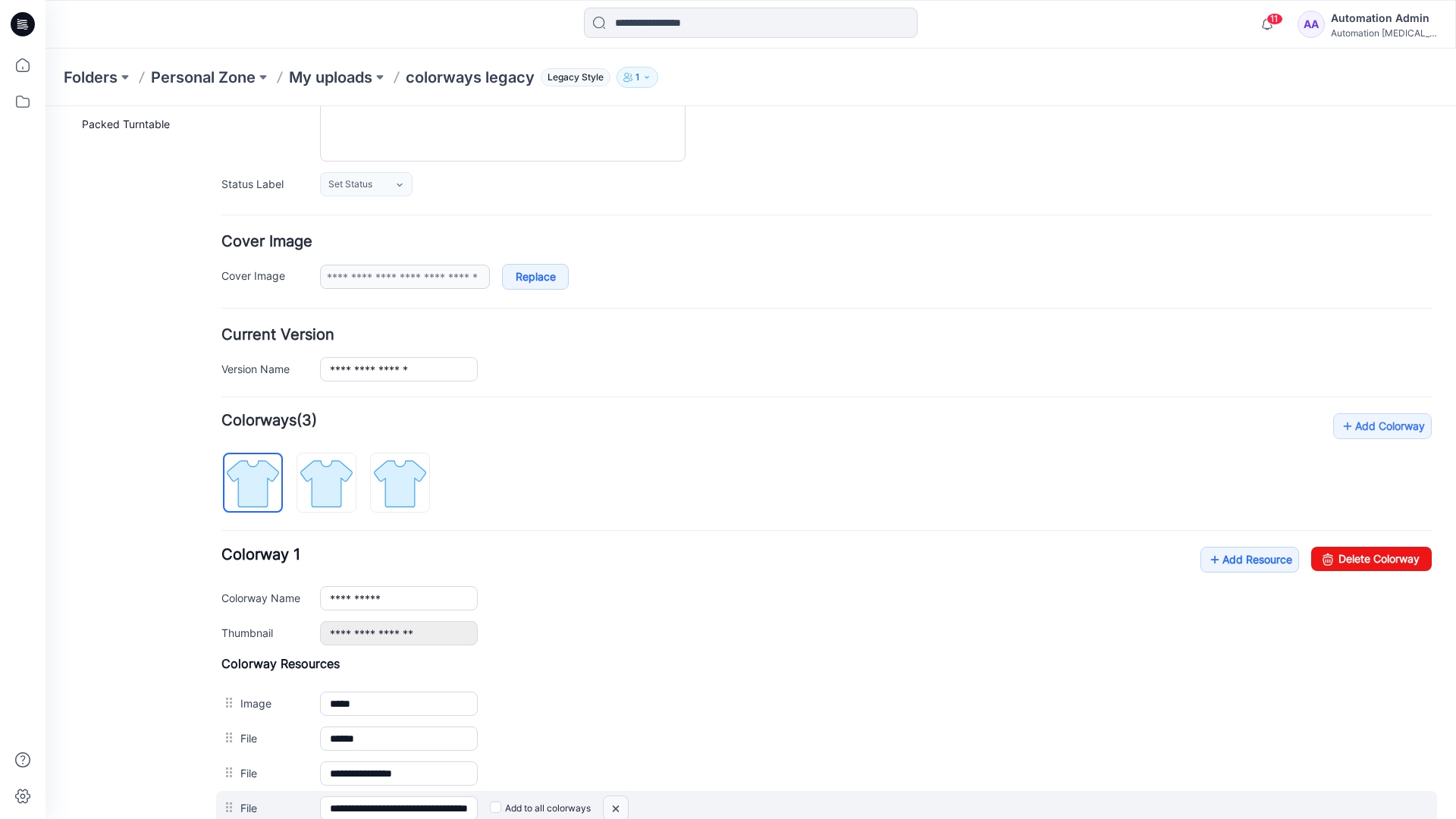
click at [46, 106] on img at bounding box center [46, 106] width 0 height 0
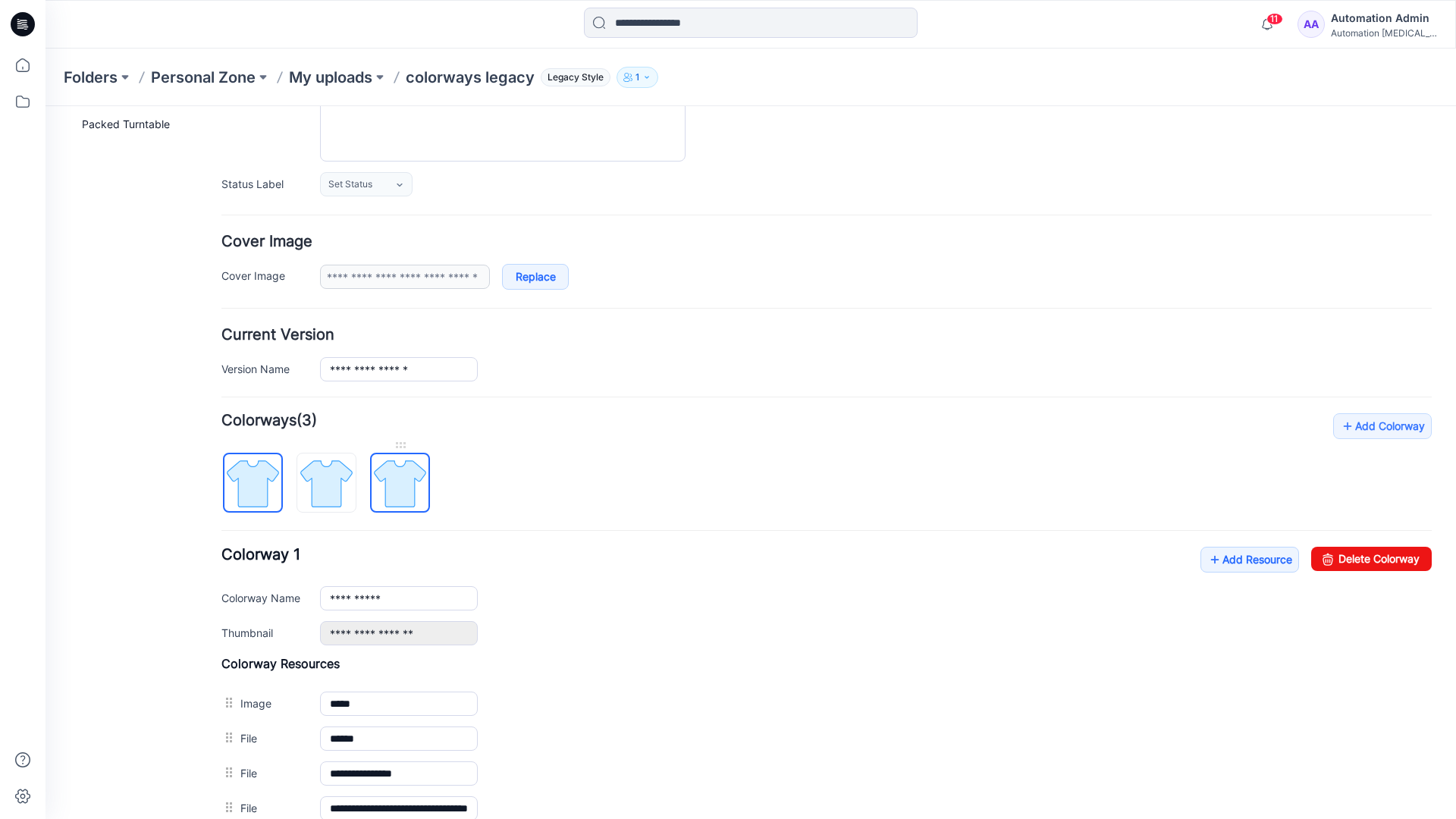
click at [398, 488] on img at bounding box center [400, 483] width 57 height 57
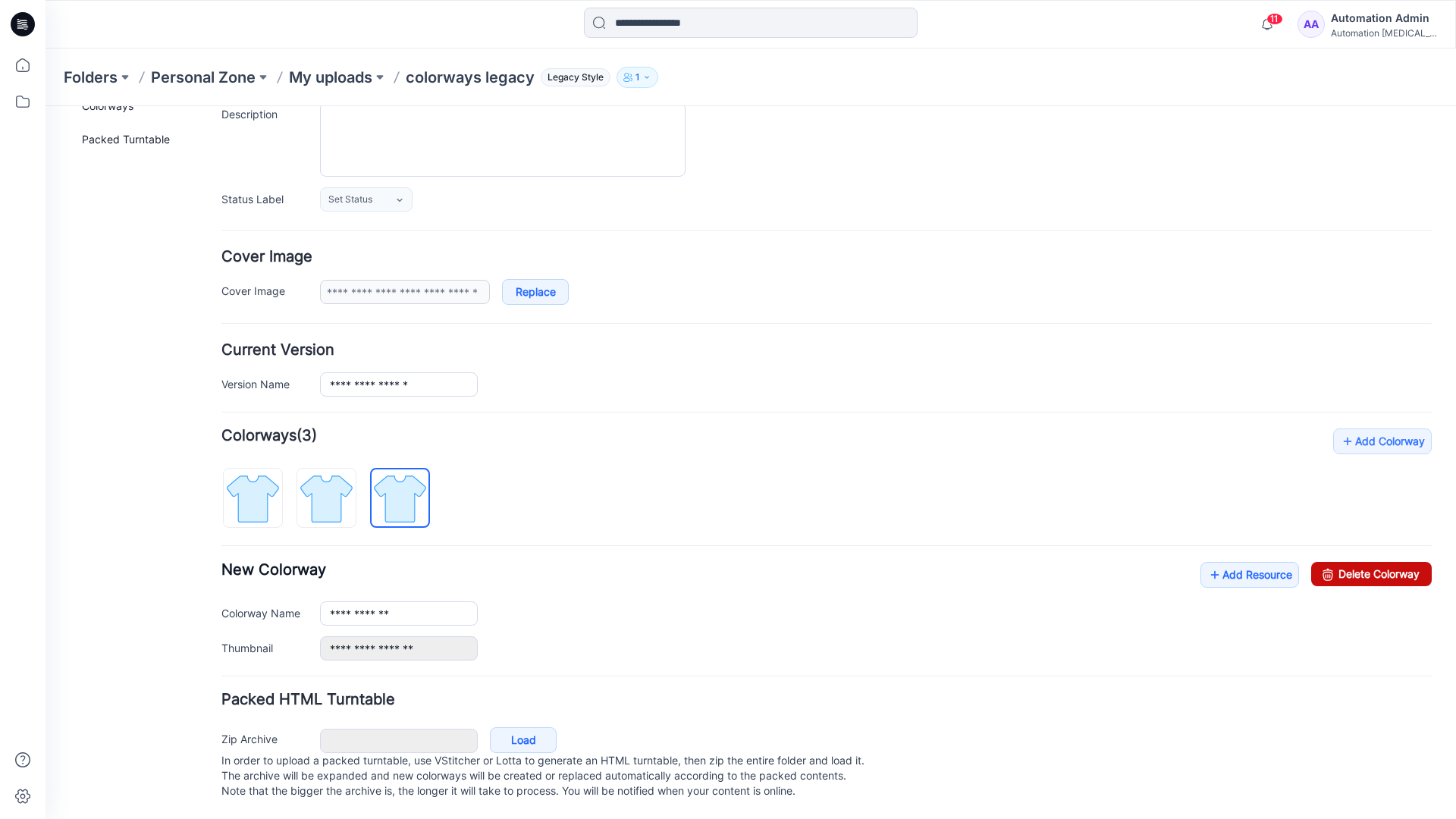
click at [1338, 562] on link "Delete Colorway" at bounding box center [1371, 574] width 120 height 24
click at [349, 475] on img at bounding box center [326, 499] width 57 height 57
click at [1384, 562] on link "Delete Colorway" at bounding box center [1371, 574] width 120 height 24
type input "**********"
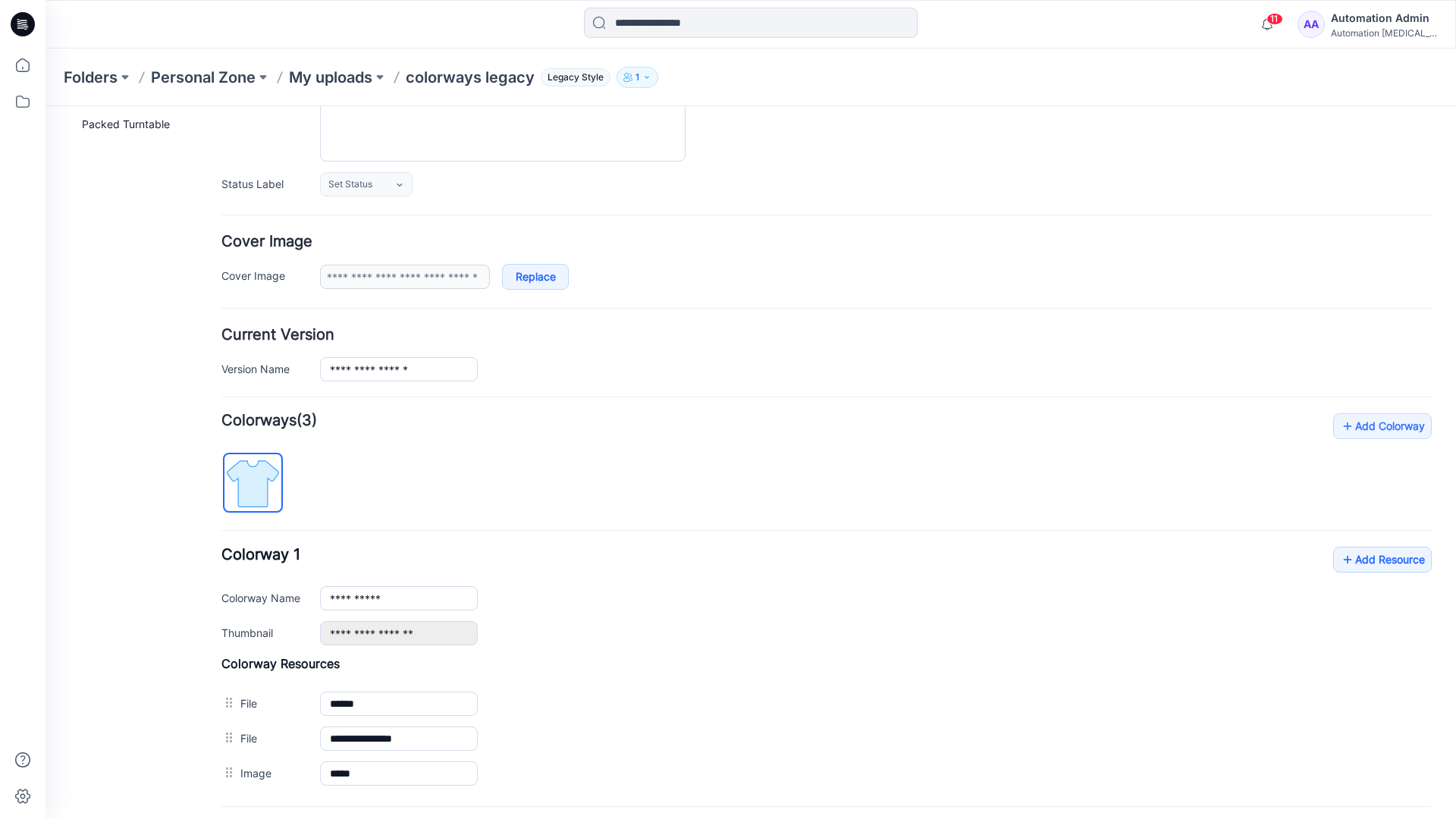
scroll to position [0, 0]
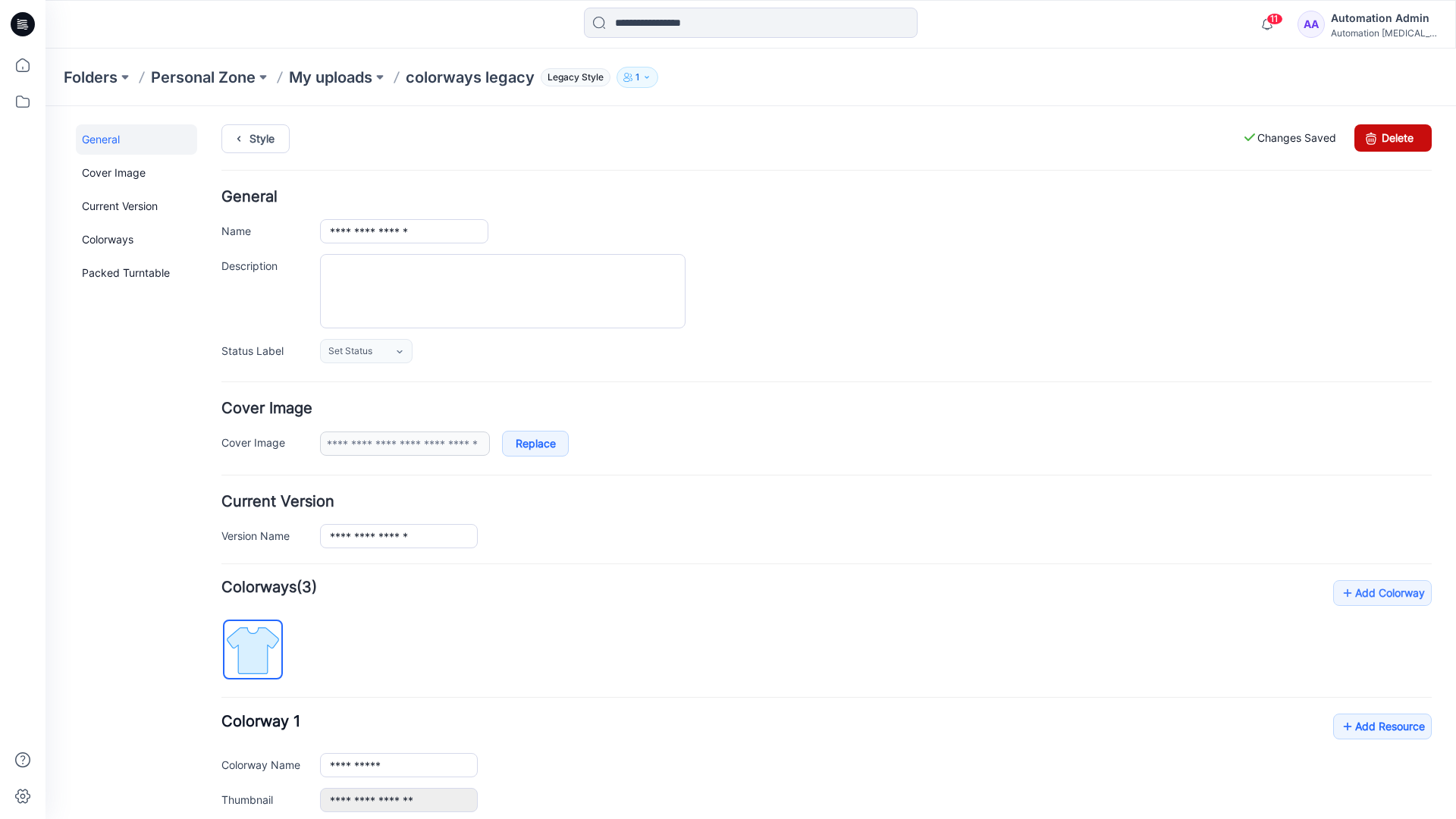
click at [1393, 138] on link "Delete" at bounding box center [1393, 138] width 77 height 28
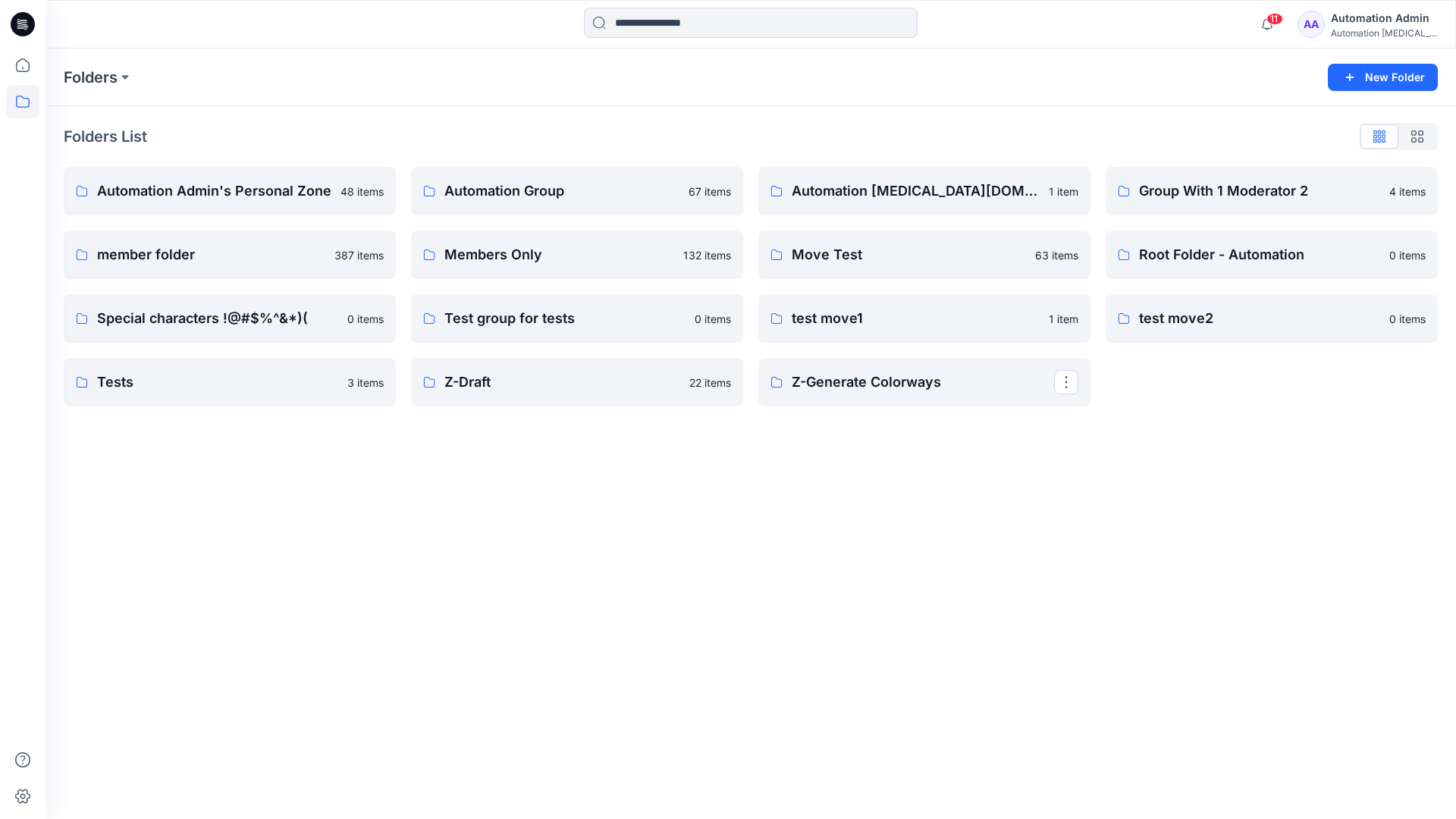
click at [1362, 24] on div "Automation Admin" at bounding box center [1384, 18] width 106 height 18
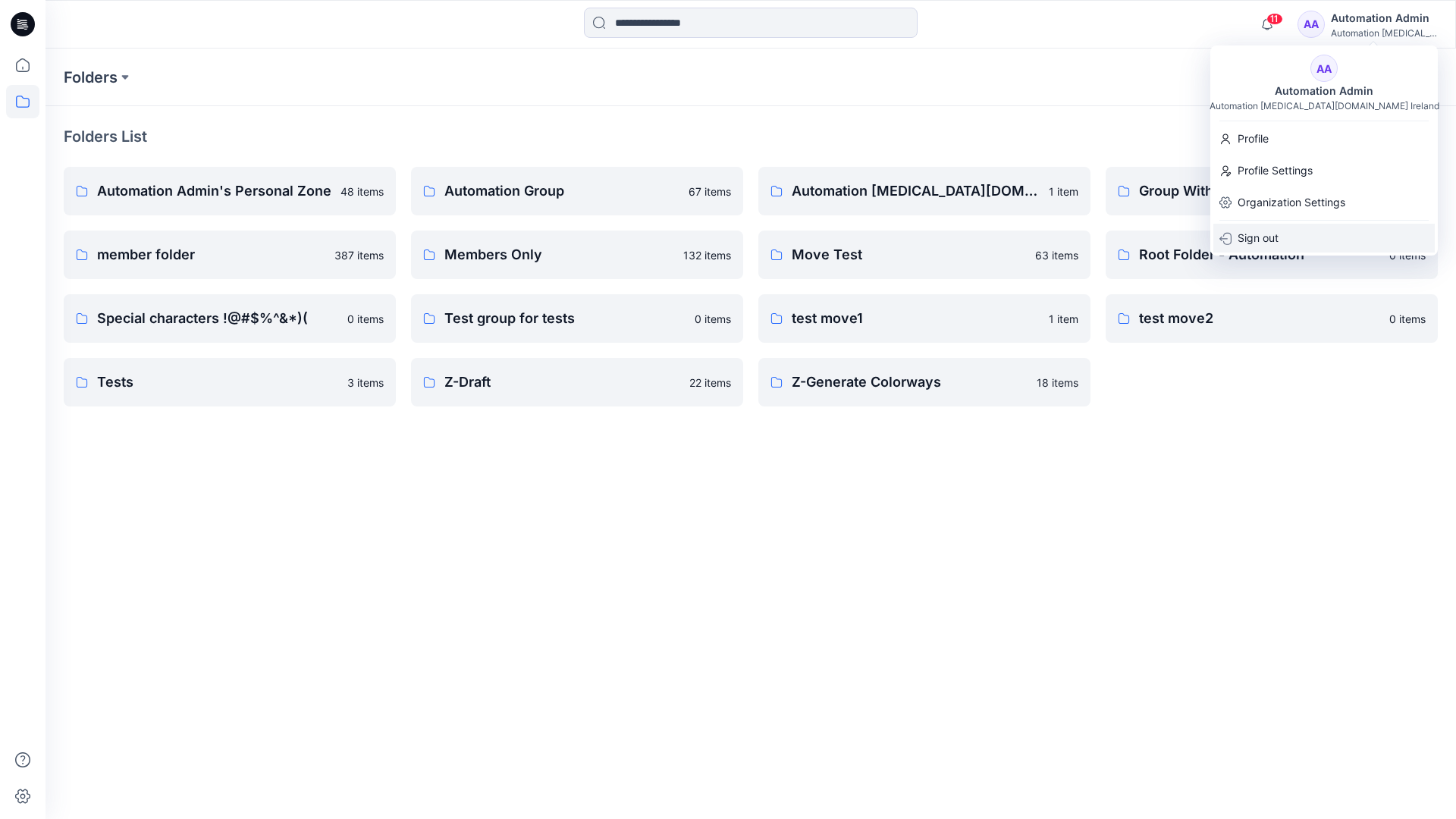
click at [1263, 247] on p "Sign out" at bounding box center [1257, 238] width 41 height 28
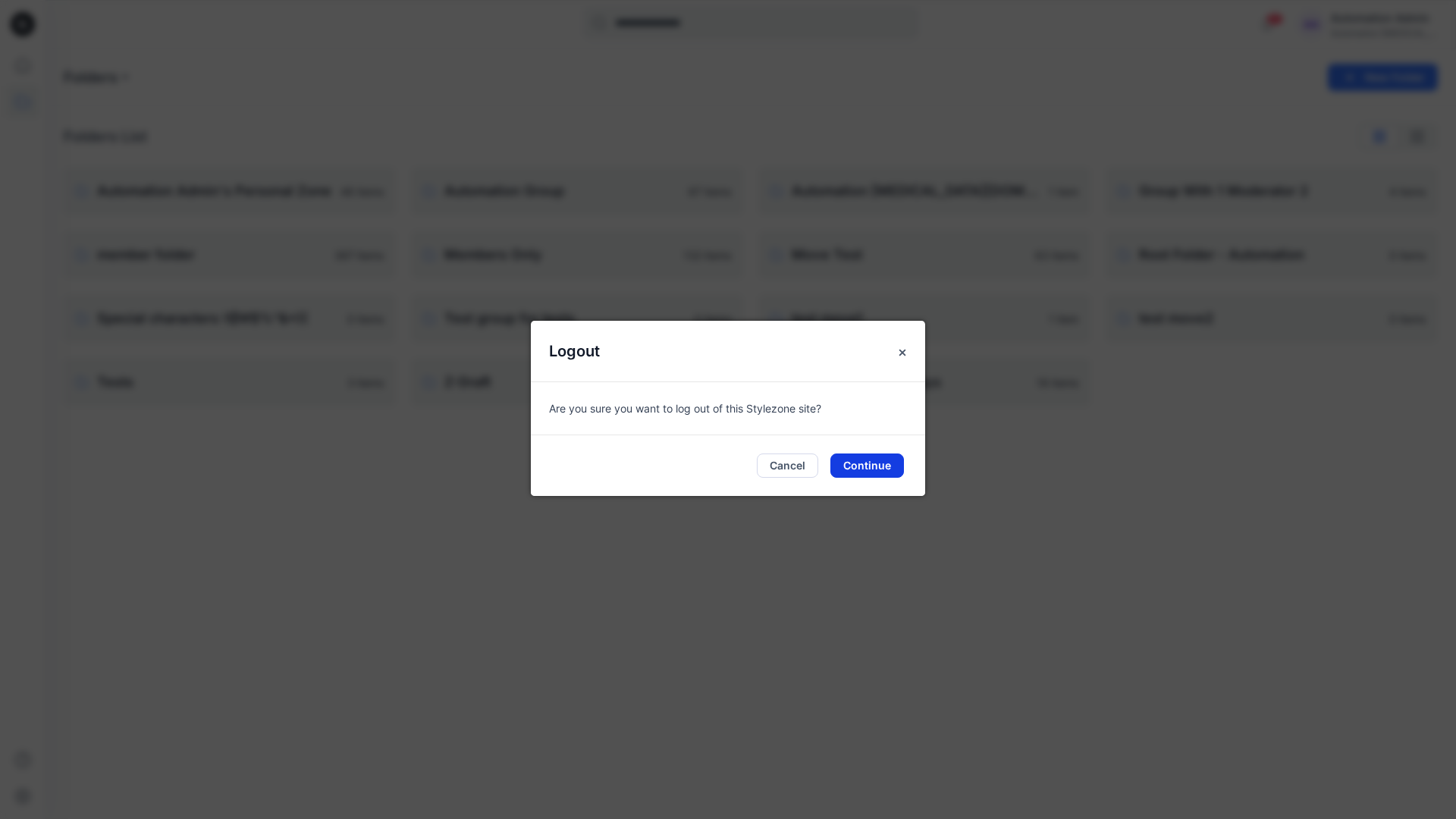
click at [882, 458] on button "Continue" at bounding box center [866, 465] width 73 height 24
